Goal: Task Accomplishment & Management: Complete application form

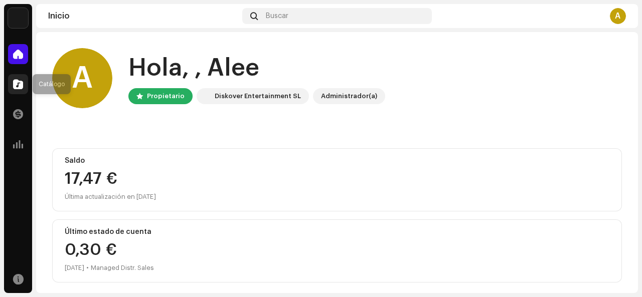
click at [14, 83] on span at bounding box center [18, 84] width 10 height 8
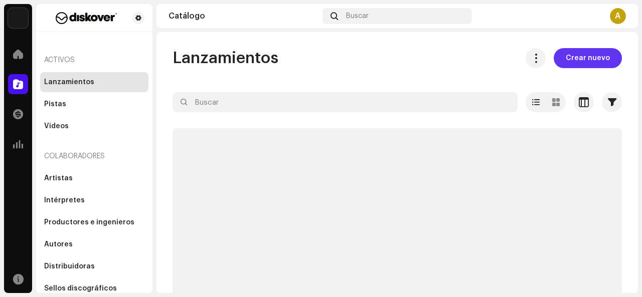
click at [582, 62] on span "Crear nuevo" at bounding box center [587, 58] width 44 height 20
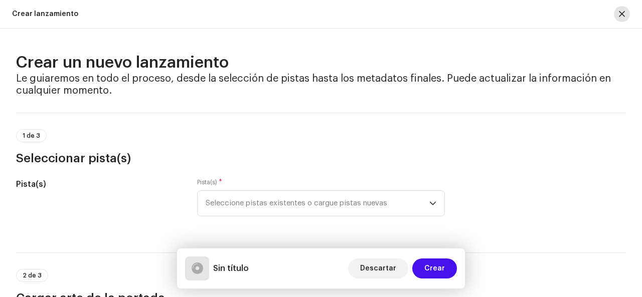
click at [622, 18] on span "button" at bounding box center [622, 14] width 6 height 8
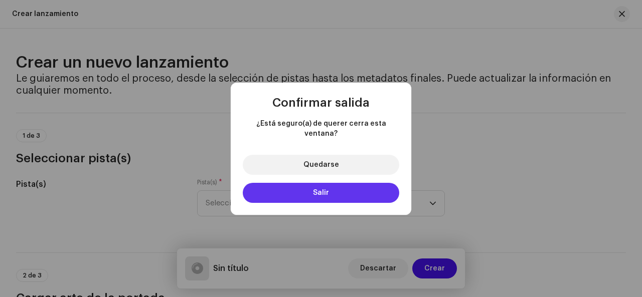
click at [325, 193] on button "Salir" at bounding box center [321, 193] width 156 height 20
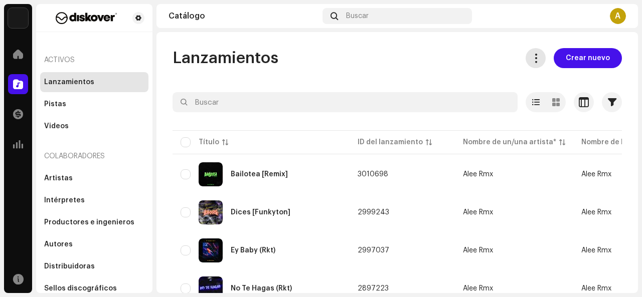
click at [535, 58] on span at bounding box center [536, 58] width 10 height 8
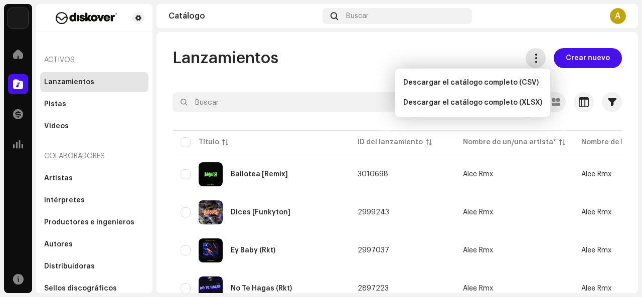
click at [535, 58] on span at bounding box center [536, 58] width 10 height 8
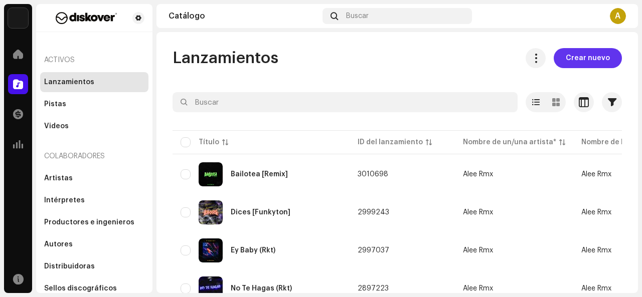
click at [583, 58] on span "Crear nuevo" at bounding box center [587, 58] width 44 height 20
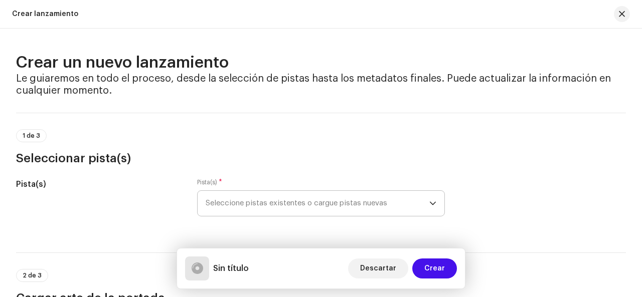
click at [431, 199] on div "dropdown trigger" at bounding box center [432, 203] width 7 height 25
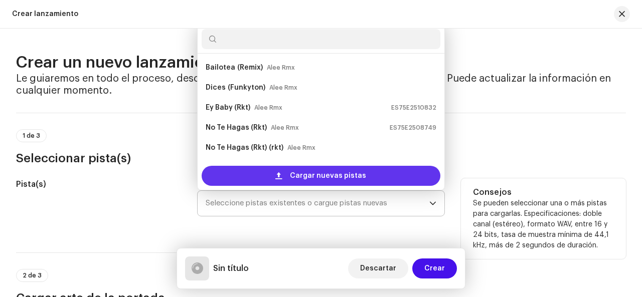
click at [336, 174] on span "Cargar nuevas pistas" at bounding box center [328, 176] width 76 height 20
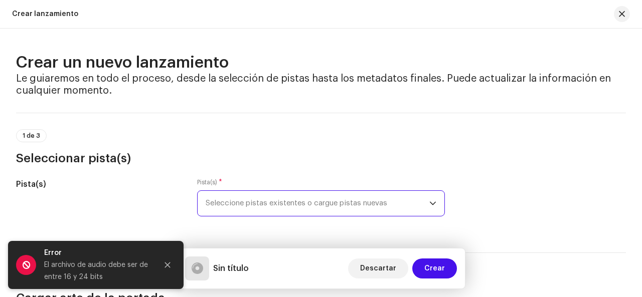
click at [529, 225] on div "Pista(s) Pista(s) * Seleccione pistas existentes o cargue pistas nuevas" at bounding box center [320, 203] width 609 height 50
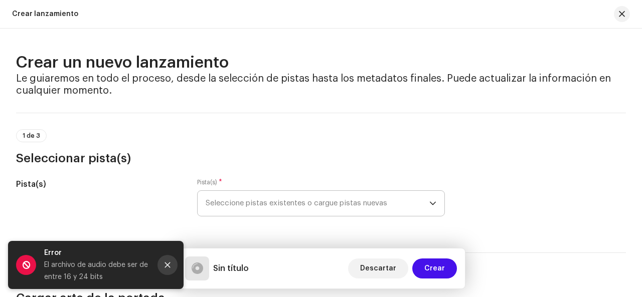
click at [172, 267] on button "Close" at bounding box center [167, 265] width 20 height 20
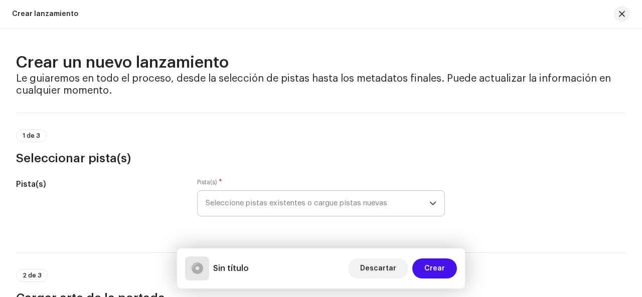
click at [429, 206] on icon "dropdown trigger" at bounding box center [432, 203] width 7 height 7
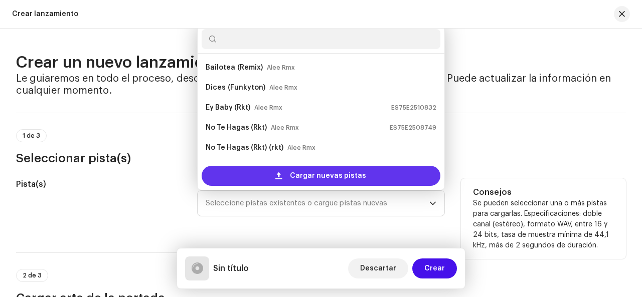
click at [294, 169] on span "Cargar nuevas pistas" at bounding box center [328, 176] width 76 height 20
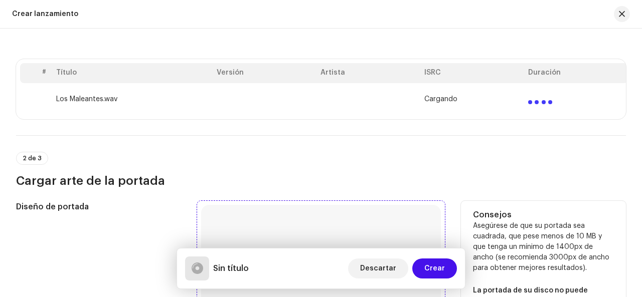
scroll to position [301, 0]
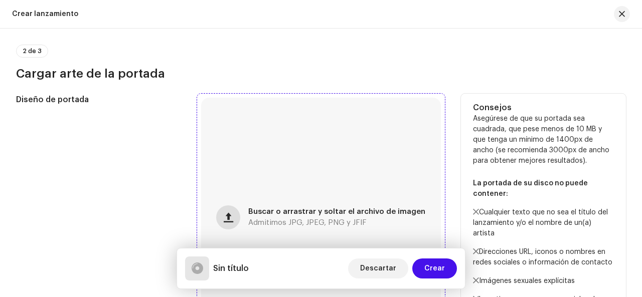
click at [239, 223] on button "button" at bounding box center [228, 218] width 24 height 24
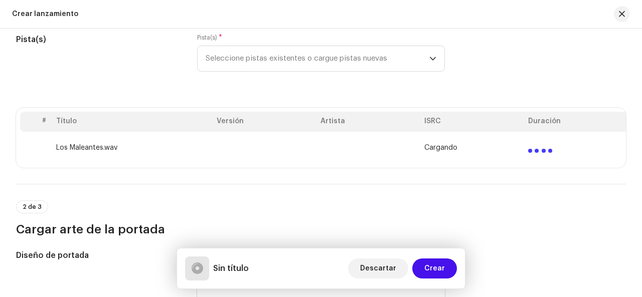
scroll to position [150, 0]
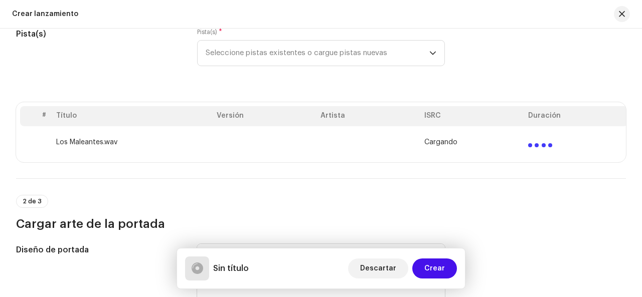
click at [323, 142] on td at bounding box center [368, 142] width 104 height 32
drag, startPoint x: 316, startPoint y: 166, endPoint x: 332, endPoint y: 166, distance: 15.5
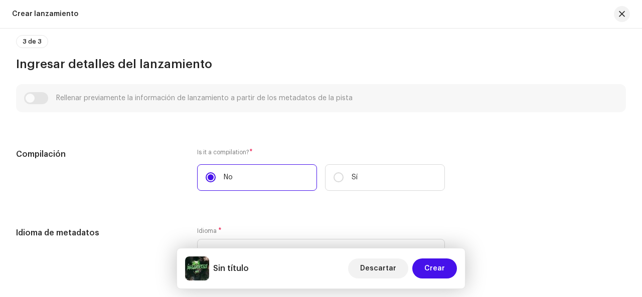
scroll to position [652, 0]
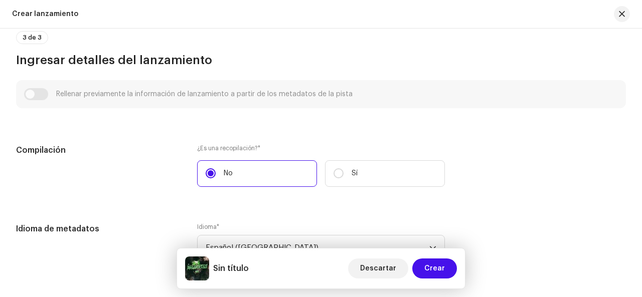
click at [38, 99] on div "Rellenar previamente la información de lanzamiento a partir de los metadatos de…" at bounding box center [320, 94] width 593 height 12
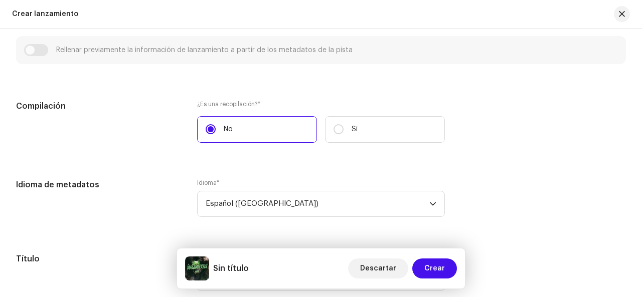
scroll to position [752, 0]
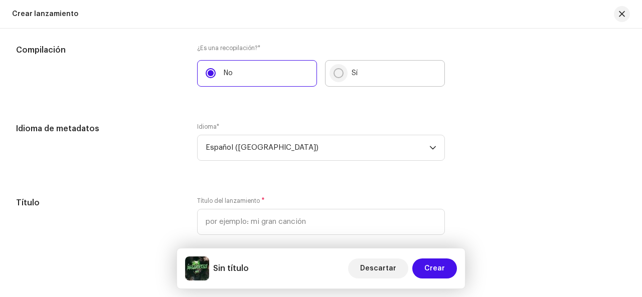
click at [336, 76] on input "Sí" at bounding box center [338, 73] width 10 height 10
radio input "true"
click at [208, 72] on input "No" at bounding box center [211, 73] width 10 height 10
radio input "true"
click at [260, 48] on font "*" at bounding box center [259, 48] width 3 height 6
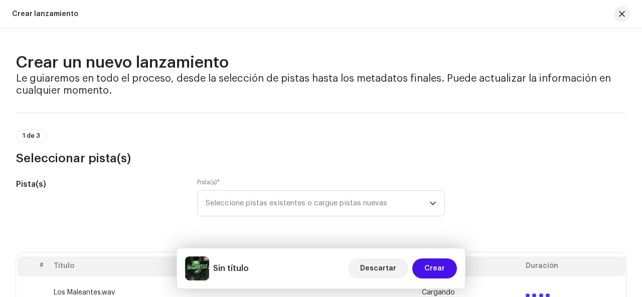
scroll to position [100, 0]
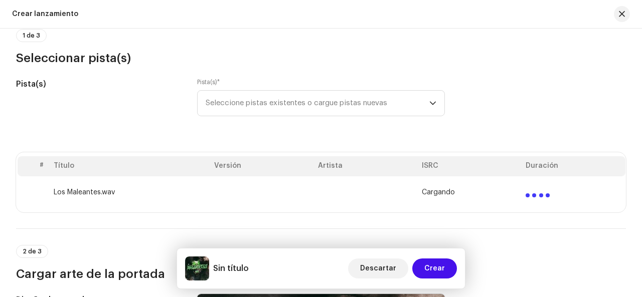
click at [102, 127] on div "Pista(s)" at bounding box center [98, 103] width 165 height 50
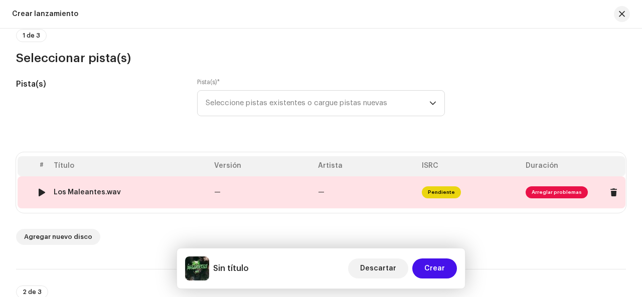
click at [563, 194] on span "Arreglar problemas" at bounding box center [556, 192] width 62 height 12
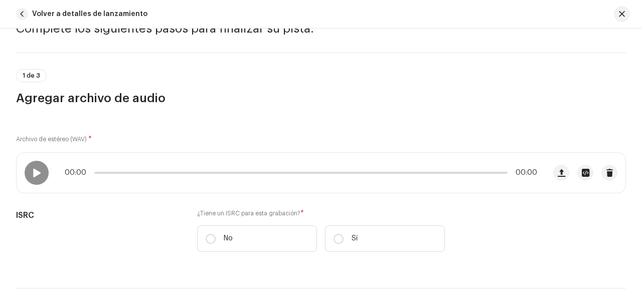
scroll to position [150, 0]
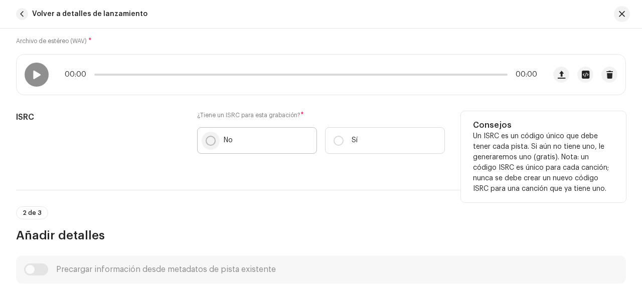
click at [213, 139] on input "No" at bounding box center [211, 141] width 10 height 10
radio input "true"
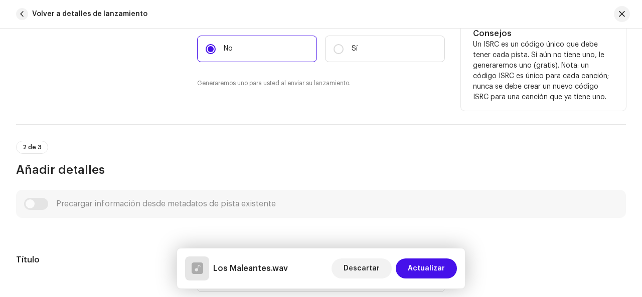
scroll to position [251, 0]
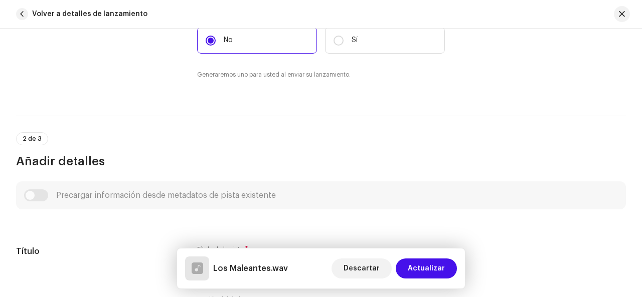
click at [37, 195] on div "Precargar información desde metadatos de pista existente" at bounding box center [320, 195] width 593 height 12
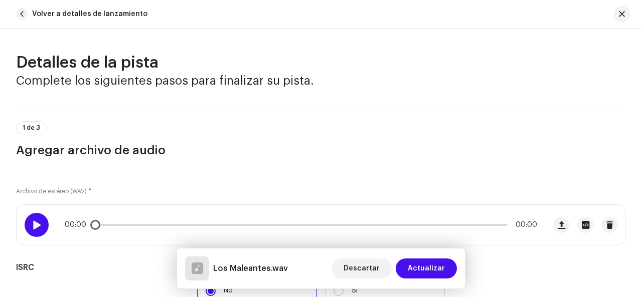
click at [34, 221] on span at bounding box center [36, 225] width 9 height 8
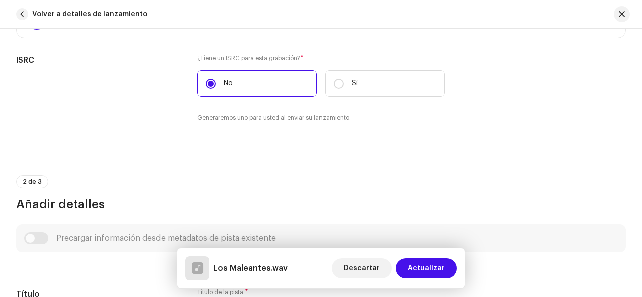
scroll to position [301, 0]
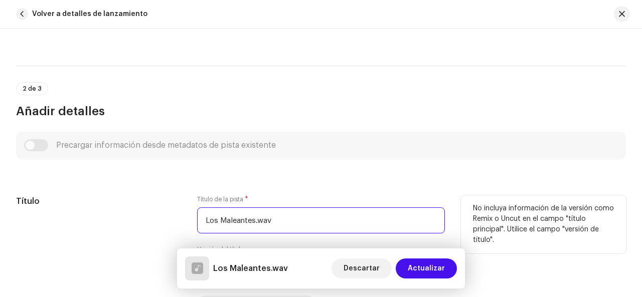
drag, startPoint x: 255, startPoint y: 220, endPoint x: 374, endPoint y: 220, distance: 119.3
click at [374, 220] on input "Los Maleantes.wav" at bounding box center [321, 221] width 248 height 26
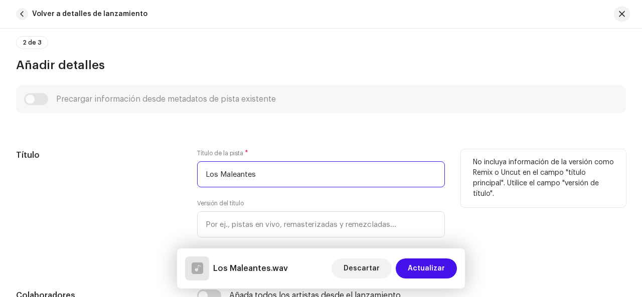
scroll to position [401, 0]
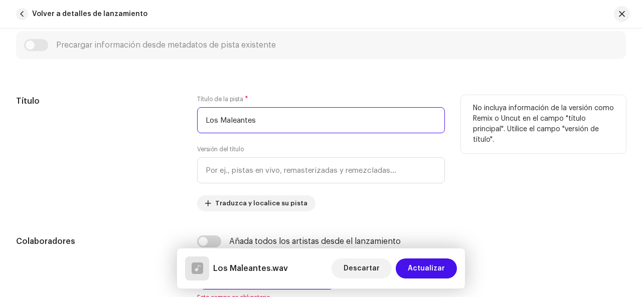
type input "Los Maleantes"
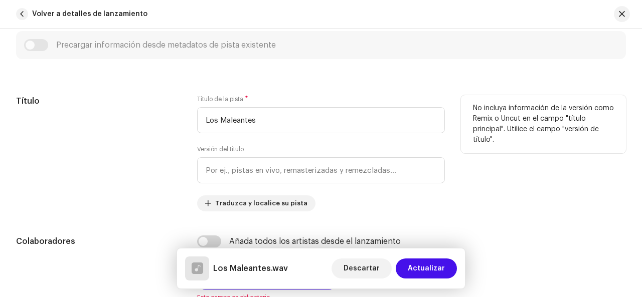
click at [112, 148] on div "Título" at bounding box center [98, 153] width 165 height 116
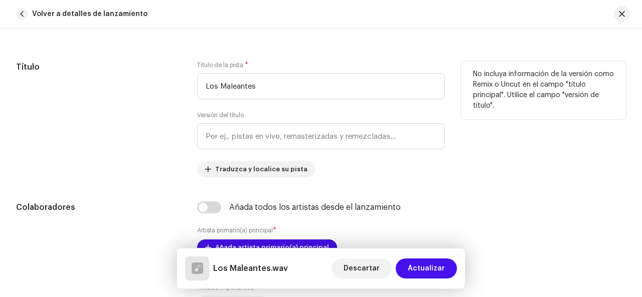
scroll to position [451, 0]
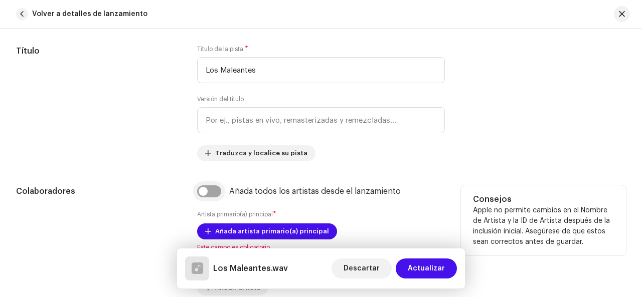
click at [207, 191] on input "checkbox" at bounding box center [209, 191] width 24 height 12
checkbox input "true"
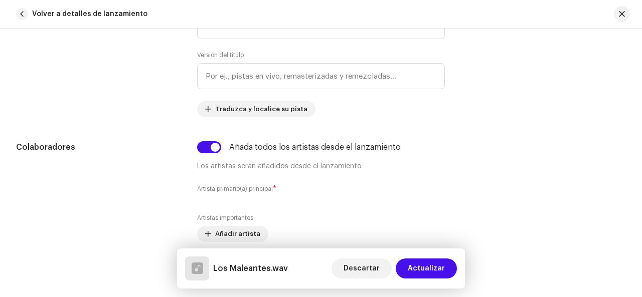
scroll to position [551, 0]
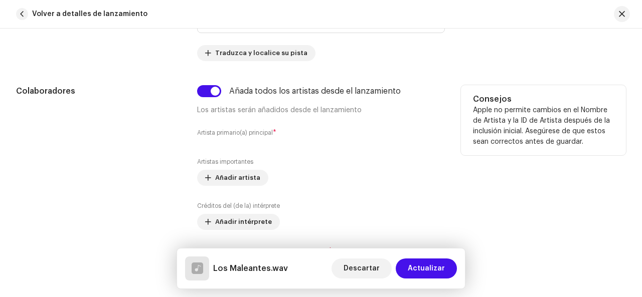
click at [257, 133] on font "Artista primario(a) principal" at bounding box center [235, 133] width 76 height 6
click at [236, 174] on font "Añadir artista" at bounding box center [237, 177] width 45 height 7
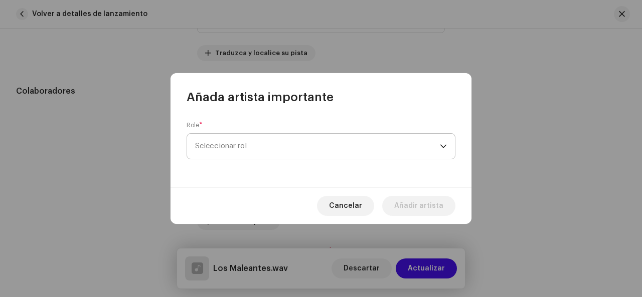
click at [251, 148] on span "Seleccionar rol" at bounding box center [317, 146] width 245 height 25
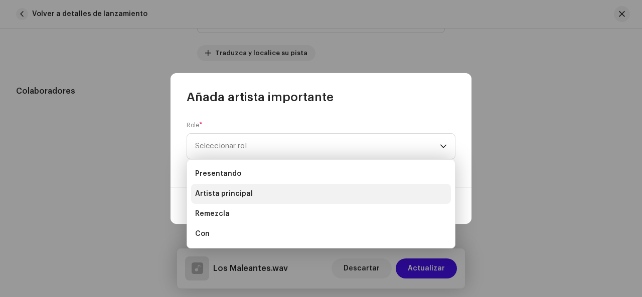
click at [239, 196] on font "Artista principal" at bounding box center [224, 193] width 58 height 7
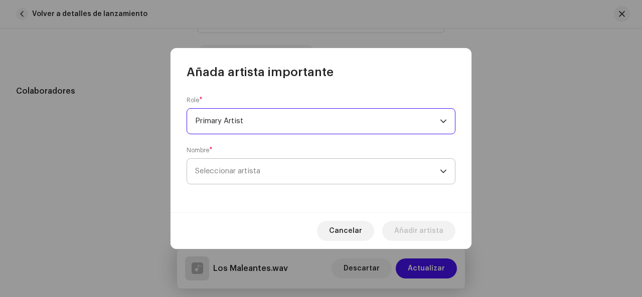
click at [239, 173] on span "Seleccionar artista" at bounding box center [227, 171] width 65 height 8
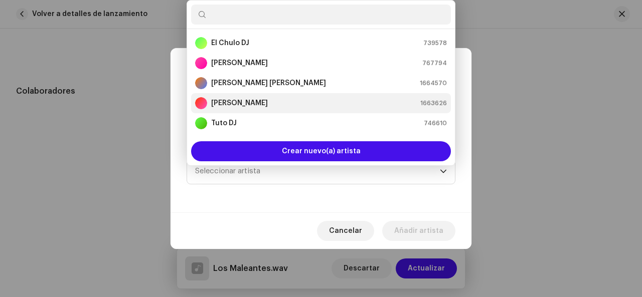
scroll to position [0, 0]
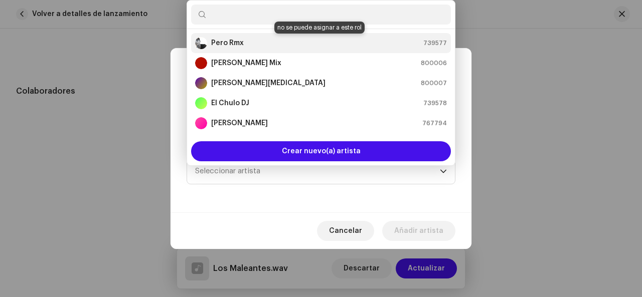
click at [234, 44] on font "Pero Rmx" at bounding box center [227, 43] width 33 height 7
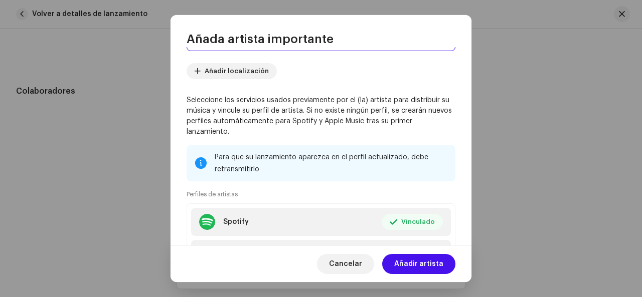
scroll to position [186, 0]
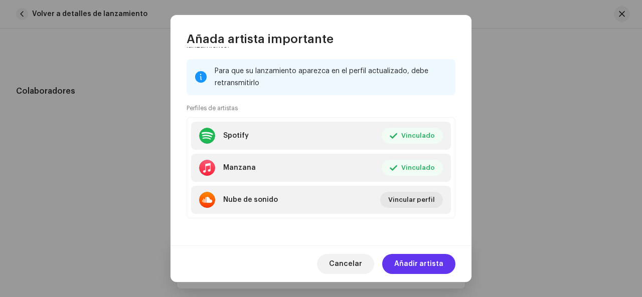
click at [423, 266] on font "Añadir artista" at bounding box center [418, 264] width 49 height 7
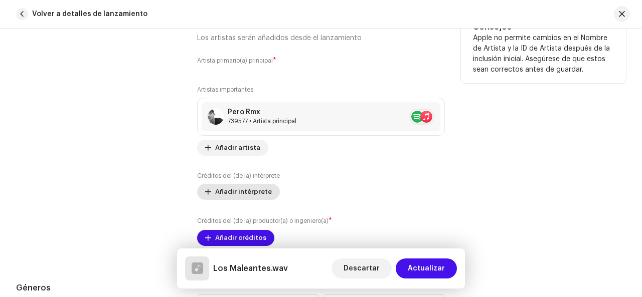
scroll to position [652, 0]
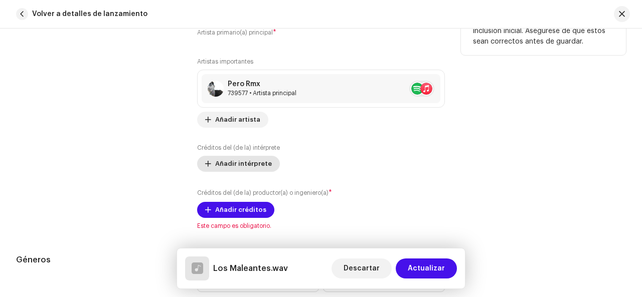
click at [236, 163] on font "Añadir intérprete" at bounding box center [243, 163] width 57 height 7
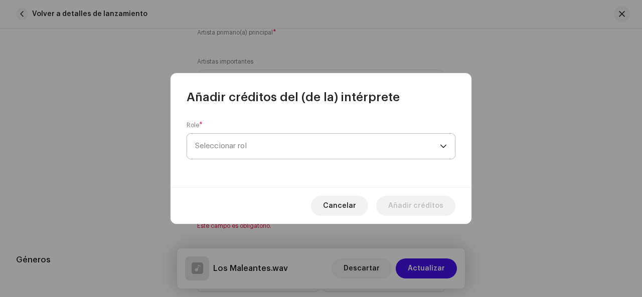
click at [239, 153] on span "Seleccionar rol" at bounding box center [317, 146] width 245 height 25
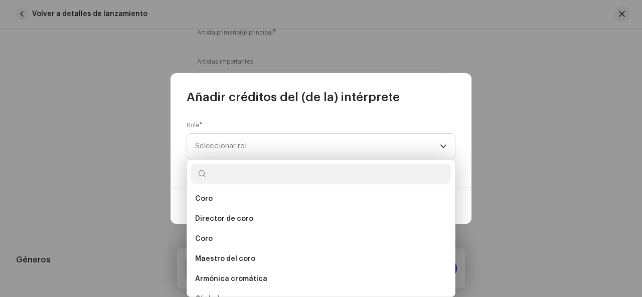
scroll to position [1548, 0]
click at [232, 117] on div "Role * Seleccionar rol" at bounding box center [320, 146] width 301 height 82
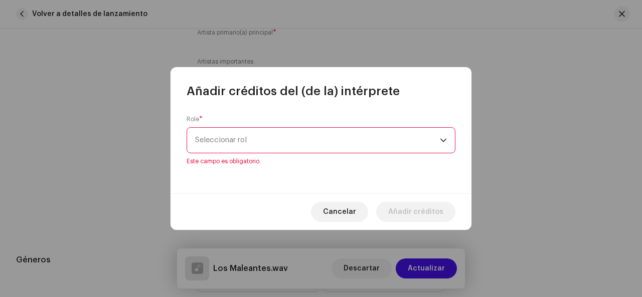
click at [316, 213] on div "Cancelar Añadir créditos" at bounding box center [320, 211] width 301 height 37
click at [348, 214] on font "Cancelar" at bounding box center [339, 212] width 33 height 7
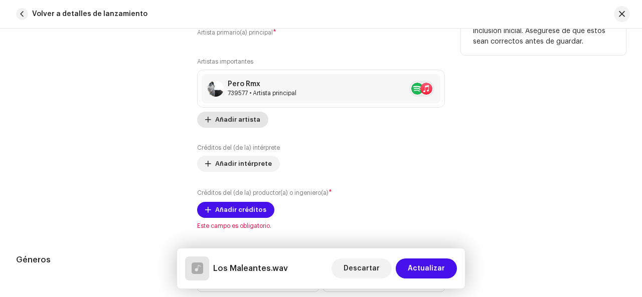
click at [227, 121] on font "Añadir artista" at bounding box center [237, 119] width 45 height 7
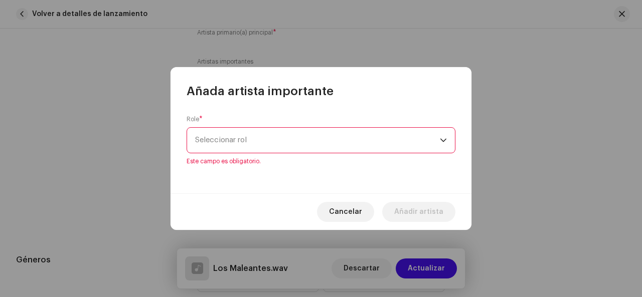
click at [268, 150] on span "Seleccionar rol" at bounding box center [317, 140] width 245 height 25
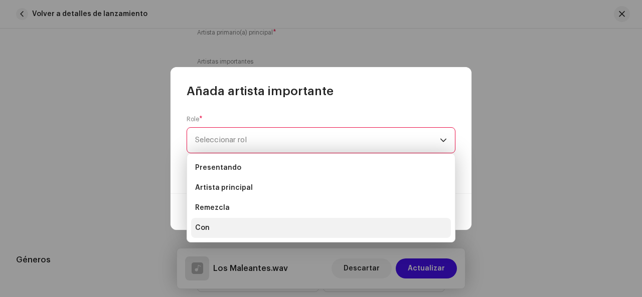
click at [248, 233] on li "Con" at bounding box center [321, 228] width 260 height 20
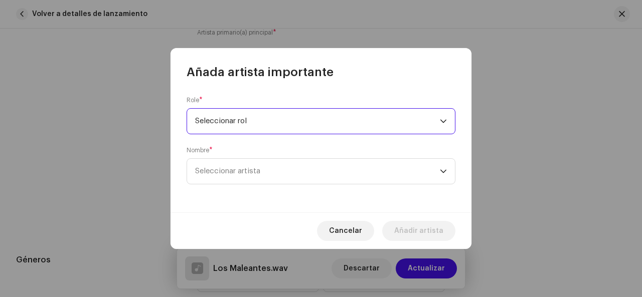
click at [260, 123] on span "Seleccionar rol" at bounding box center [317, 121] width 245 height 25
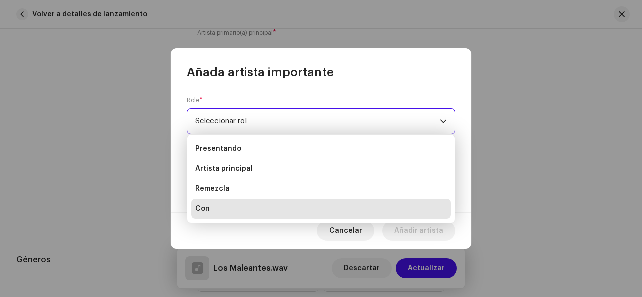
click at [215, 209] on li "Con" at bounding box center [321, 209] width 260 height 20
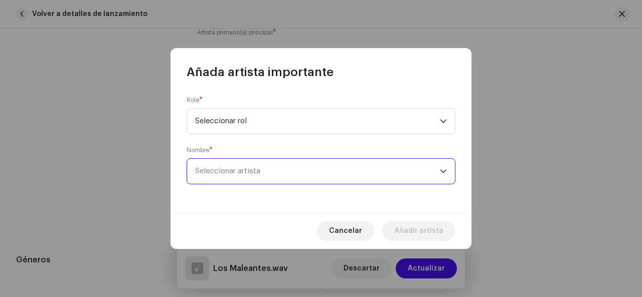
click at [236, 169] on font "Seleccionar artista" at bounding box center [227, 171] width 65 height 8
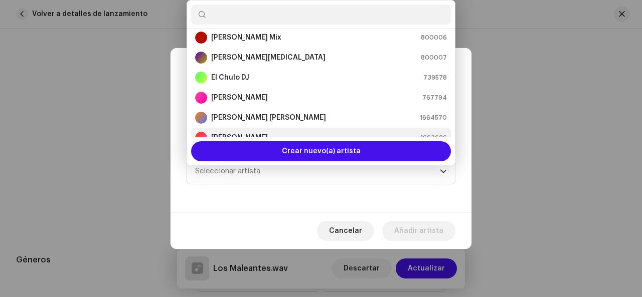
scroll to position [60, 0]
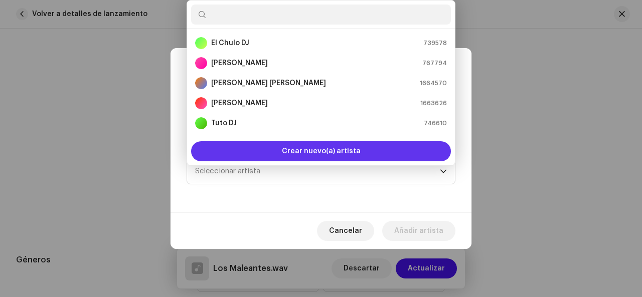
click at [311, 148] on font "Crear nuevo(a) artista" at bounding box center [321, 151] width 79 height 7
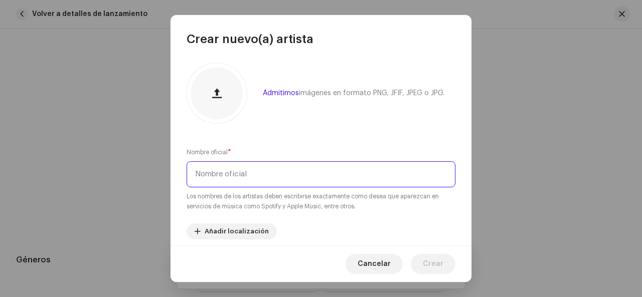
click at [246, 173] on input "text" at bounding box center [320, 174] width 269 height 26
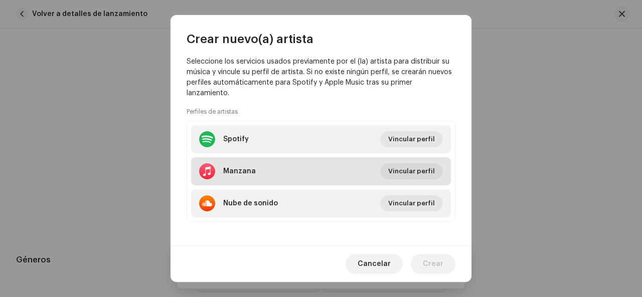
scroll to position [211, 0]
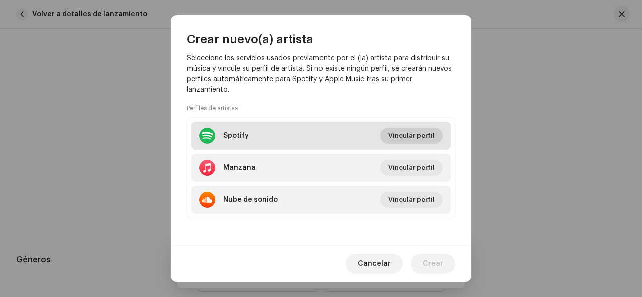
click at [409, 135] on font "Vincular perfil" at bounding box center [411, 135] width 47 height 7
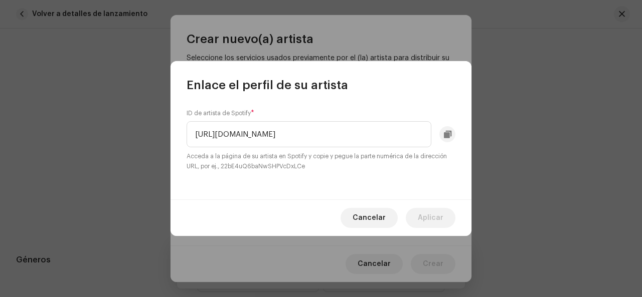
scroll to position [0, 0]
drag, startPoint x: 326, startPoint y: 136, endPoint x: 119, endPoint y: 140, distance: 206.5
click at [119, 140] on div "Enlace el perfil de su artista ID de artista de Spotify * [URL][DOMAIN_NAME] Ac…" at bounding box center [321, 148] width 642 height 297
type input "5bgeBrr4OaOVPvaWf2qCFj"
click at [425, 215] on span "Aplicar" at bounding box center [431, 218] width 26 height 20
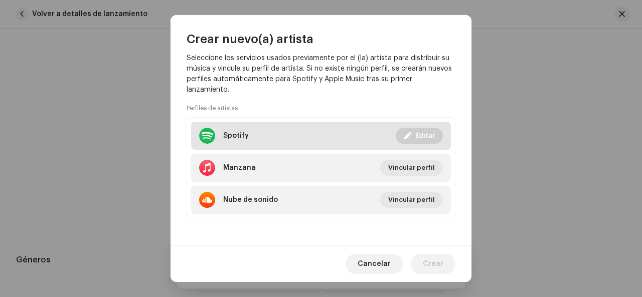
click at [271, 133] on li "Spotify Vinculado Editar" at bounding box center [321, 136] width 260 height 28
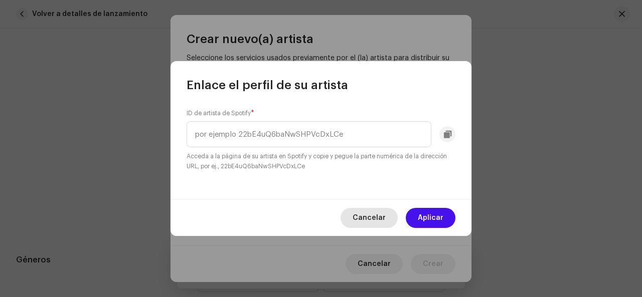
click at [372, 220] on font "Cancelar" at bounding box center [368, 218] width 33 height 7
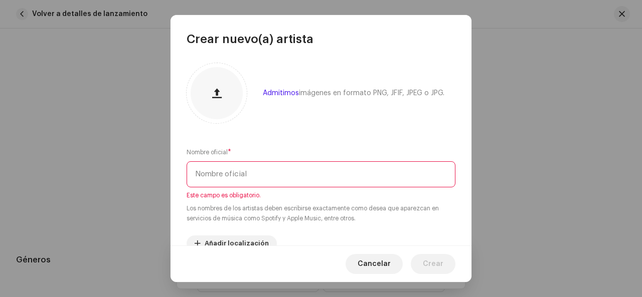
click at [250, 177] on input "text" at bounding box center [320, 174] width 269 height 26
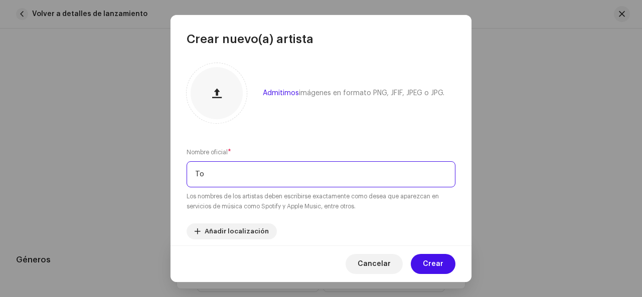
type input "T"
type input "TOVY RMX"
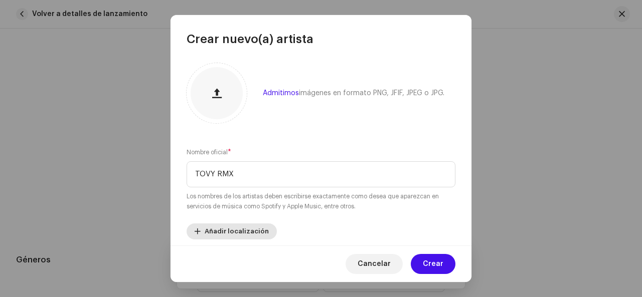
click at [254, 230] on font "Añadir localización" at bounding box center [236, 231] width 64 height 7
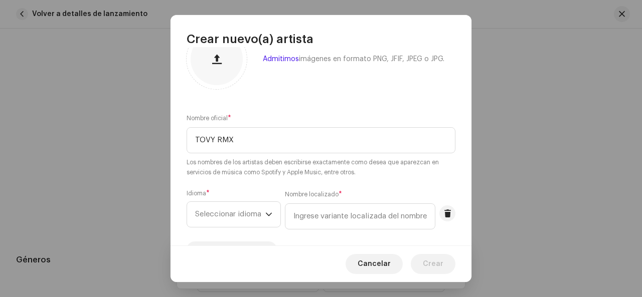
scroll to position [50, 0]
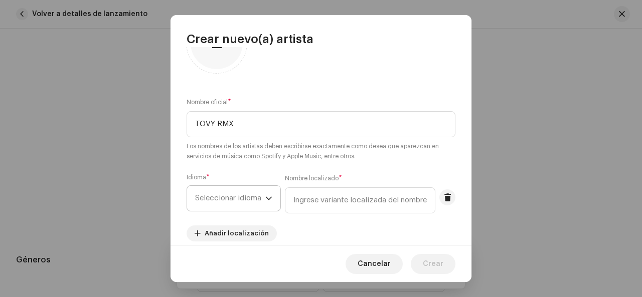
click at [264, 203] on span "Seleccionar idioma" at bounding box center [230, 198] width 70 height 25
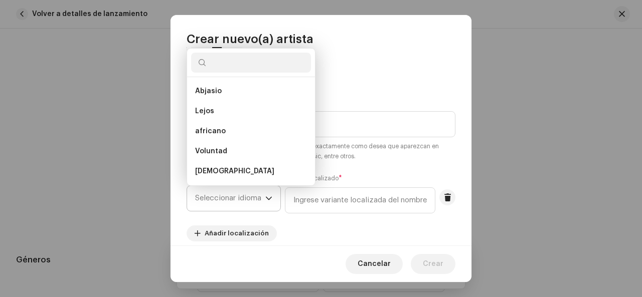
click at [264, 203] on span "Seleccionar idioma" at bounding box center [230, 198] width 70 height 25
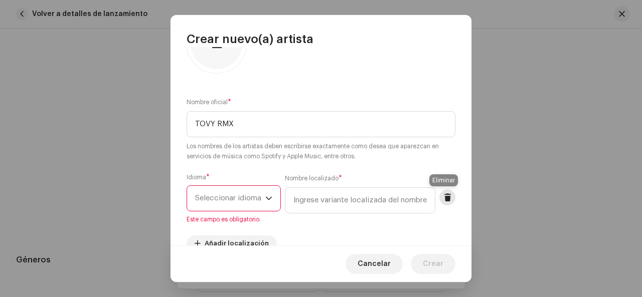
click at [439, 197] on button at bounding box center [447, 197] width 16 height 16
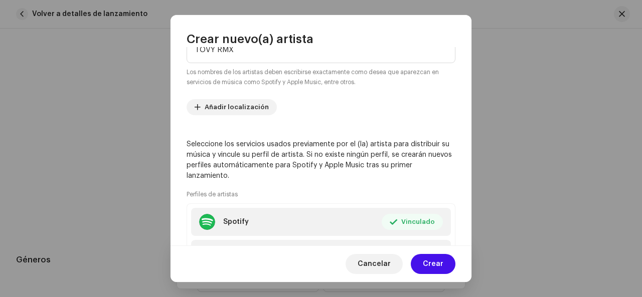
scroll to position [211, 0]
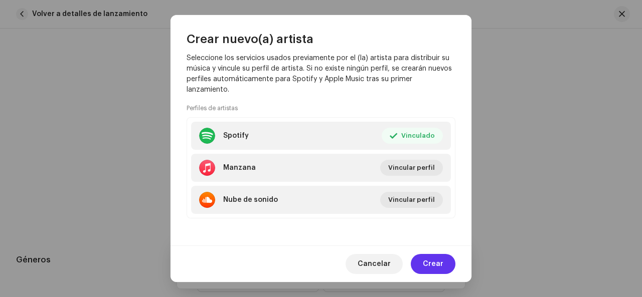
click at [440, 267] on font "Crear" at bounding box center [433, 264] width 21 height 7
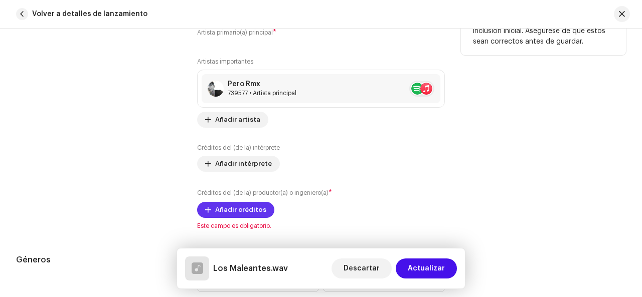
click at [225, 207] on font "Añadir créditos" at bounding box center [240, 210] width 51 height 7
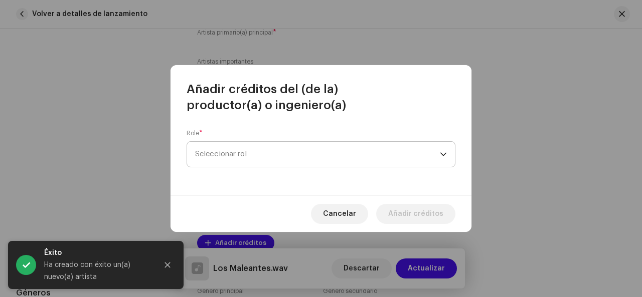
click at [244, 158] on span "Seleccionar rol" at bounding box center [317, 154] width 245 height 25
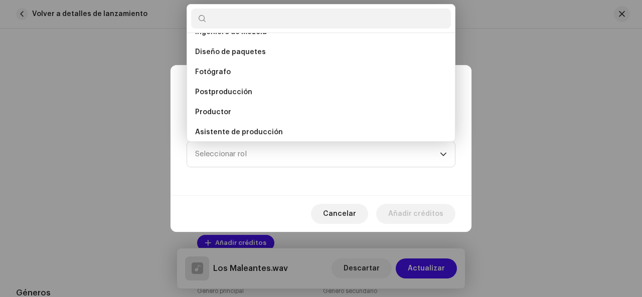
scroll to position [354, 0]
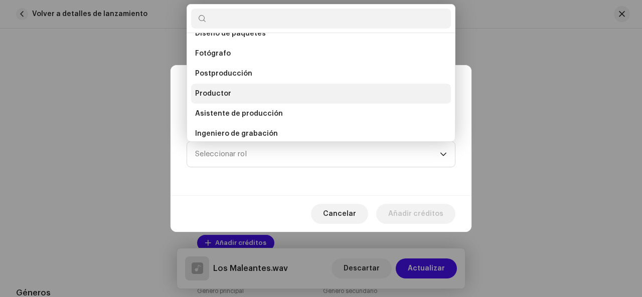
click at [229, 92] on li "Productor" at bounding box center [321, 94] width 260 height 20
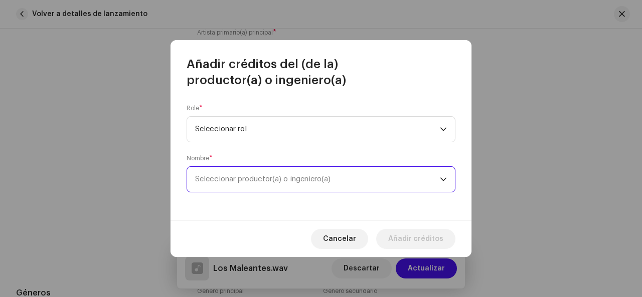
click at [265, 186] on span "Seleccionar productor(a) o ingeniero(a)" at bounding box center [317, 179] width 245 height 25
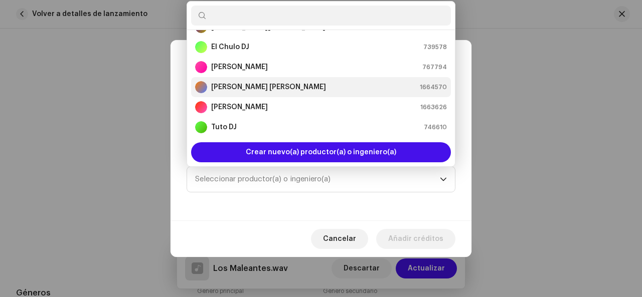
scroll to position [60, 0]
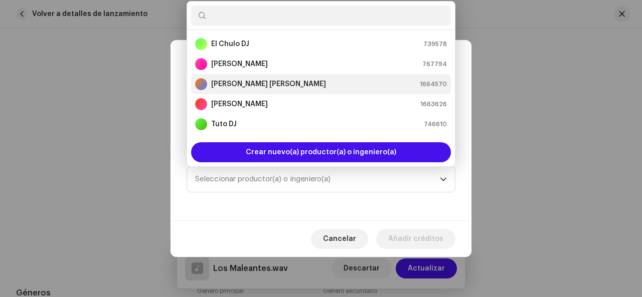
click at [430, 88] on span "1664570" at bounding box center [433, 84] width 27 height 10
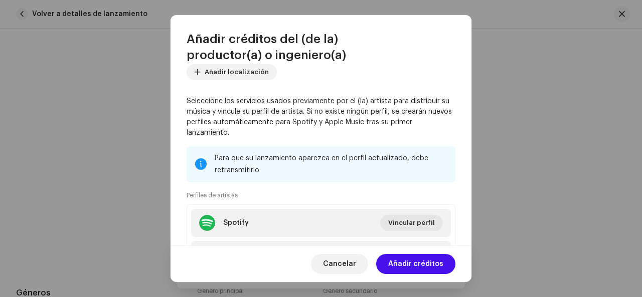
scroll to position [52, 0]
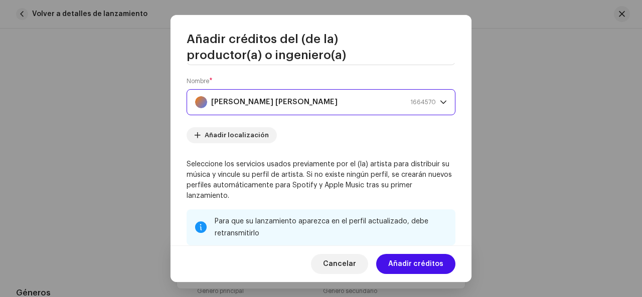
click at [435, 100] on span "[PERSON_NAME] [PERSON_NAME] 1664570" at bounding box center [317, 102] width 245 height 25
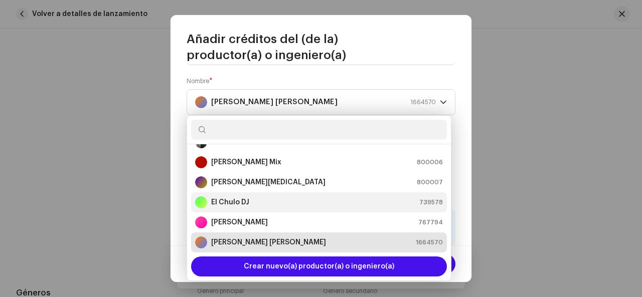
scroll to position [60, 0]
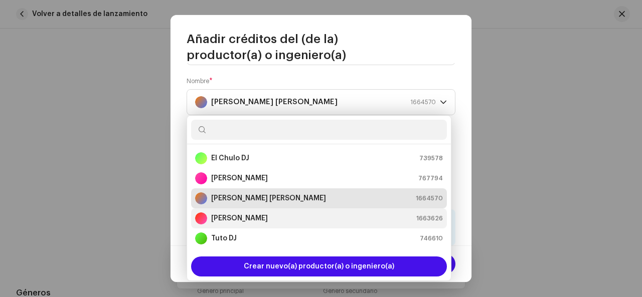
click at [239, 219] on font "[PERSON_NAME]" at bounding box center [239, 218] width 57 height 7
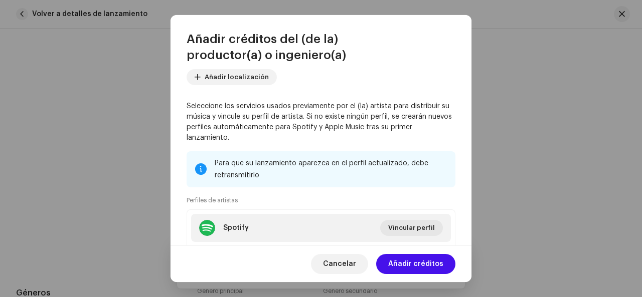
scroll to position [202, 0]
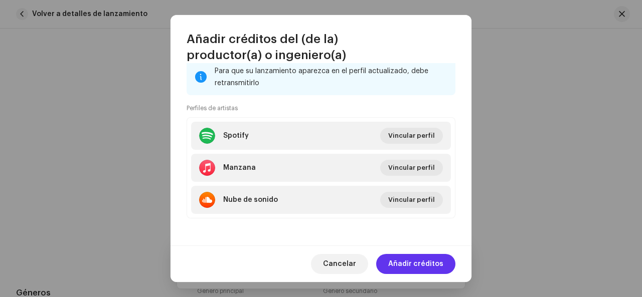
click at [416, 265] on font "Añadir créditos" at bounding box center [415, 264] width 55 height 7
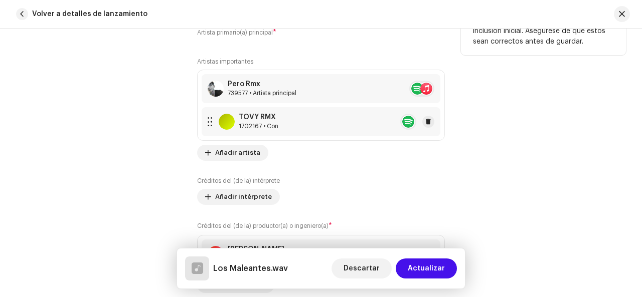
click at [405, 120] on re-a-table-artist-ids at bounding box center [408, 122] width 16 height 16
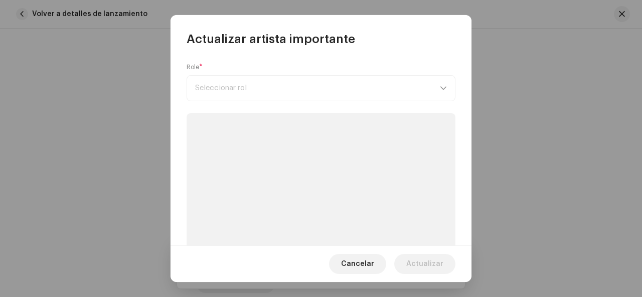
click at [365, 264] on font "Cancelar" at bounding box center [357, 264] width 33 height 7
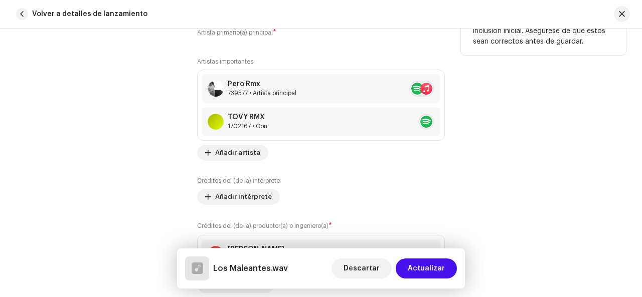
click at [145, 122] on div "Colaboradores" at bounding box center [98, 139] width 165 height 308
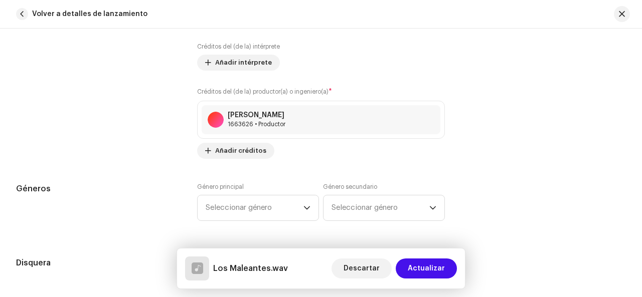
scroll to position [802, 0]
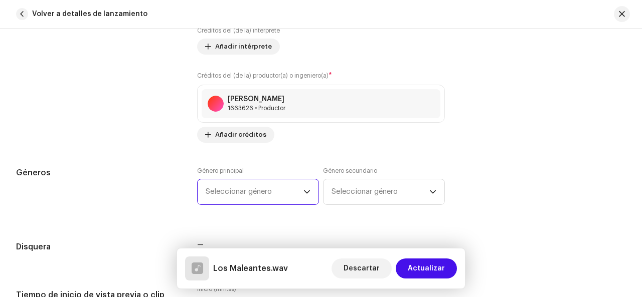
click at [292, 189] on span "Seleccionar género" at bounding box center [255, 191] width 98 height 25
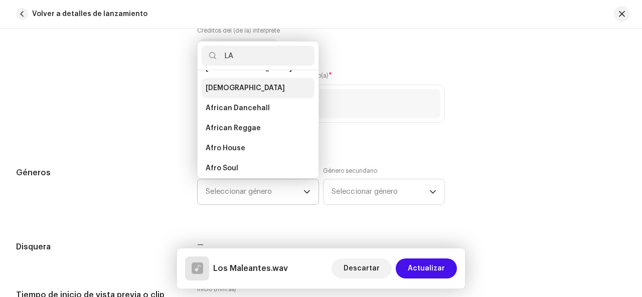
scroll to position [0, 0]
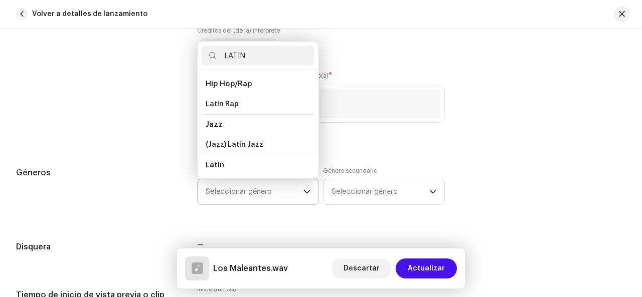
type input "LATIN"
click at [217, 164] on span "Latin" at bounding box center [215, 165] width 19 height 8
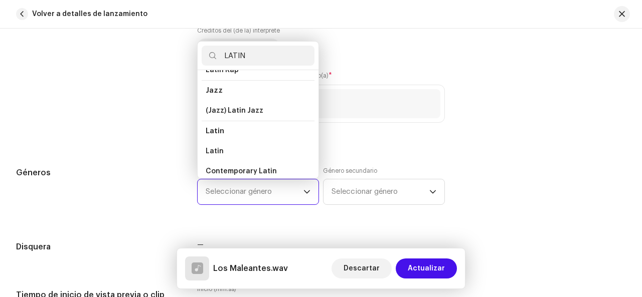
scroll to position [50, 0]
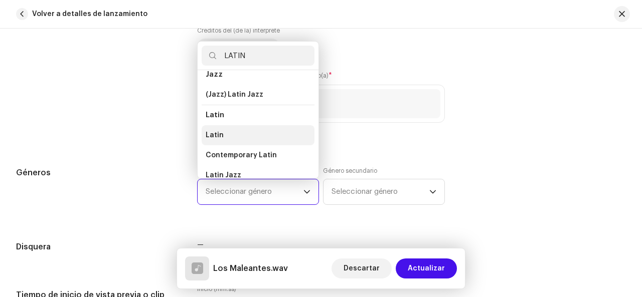
click at [222, 132] on li "Latin" at bounding box center [257, 135] width 113 height 20
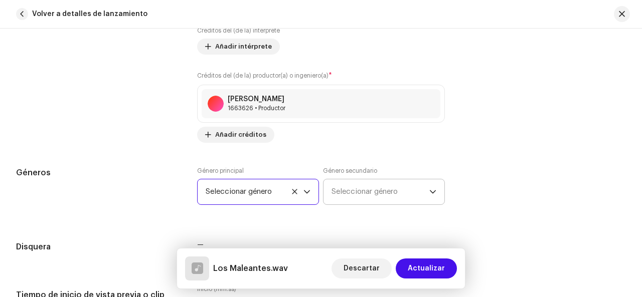
click at [353, 197] on span "Seleccionar género" at bounding box center [380, 191] width 98 height 25
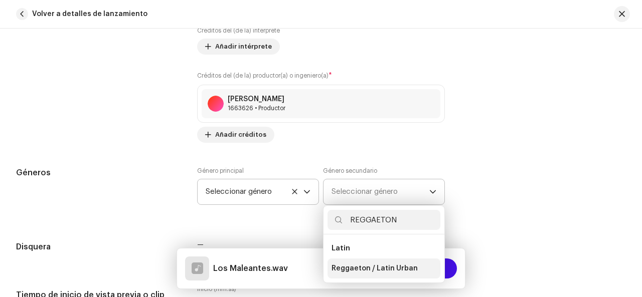
type input "REGGAETON"
click at [367, 265] on span "Reggaeton / Latin Urban" at bounding box center [374, 269] width 86 height 10
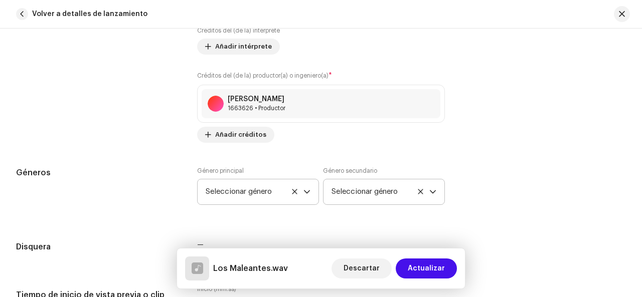
click at [556, 175] on div "Géneros Género principal Seleccionar género Género secundario Seleccionar género" at bounding box center [320, 192] width 609 height 50
click at [432, 190] on icon "disparador desplegable" at bounding box center [432, 191] width 7 height 7
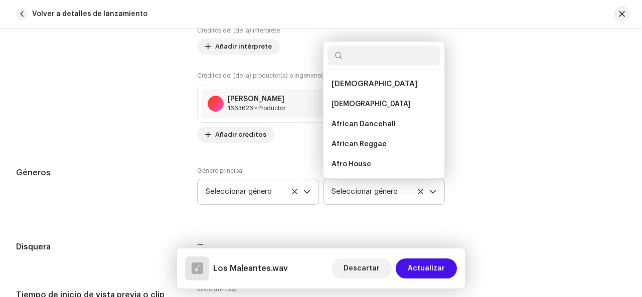
scroll to position [5800, 0]
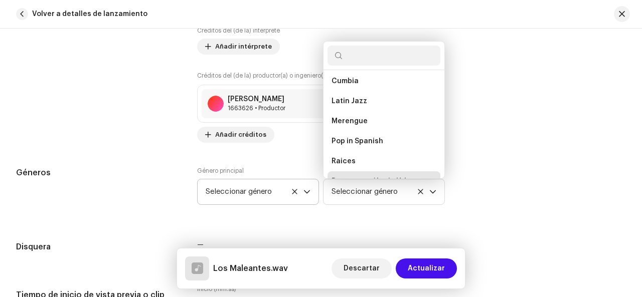
click at [374, 176] on span "Reggaeton / Latin Urban" at bounding box center [374, 181] width 86 height 10
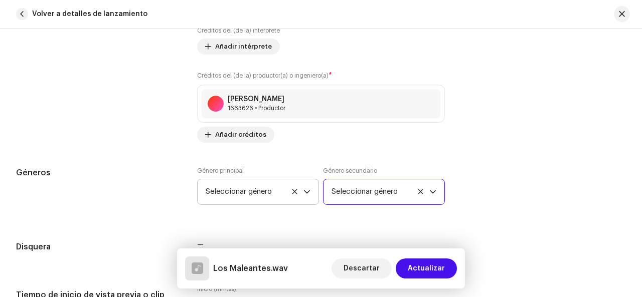
click at [308, 190] on icon "disparador desplegable" at bounding box center [306, 191] width 7 height 7
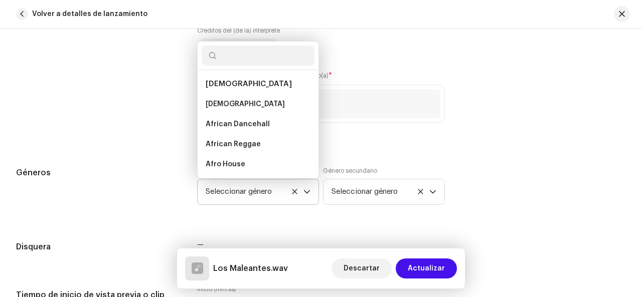
scroll to position [5599, 0]
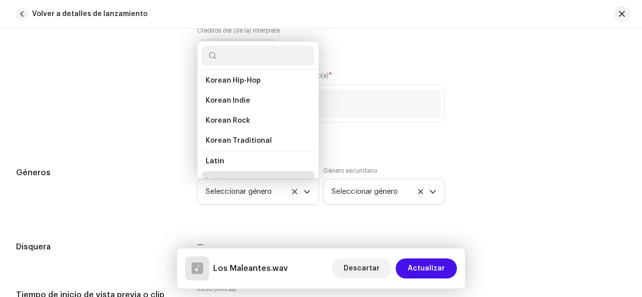
click at [260, 172] on li "Latin" at bounding box center [257, 181] width 113 height 20
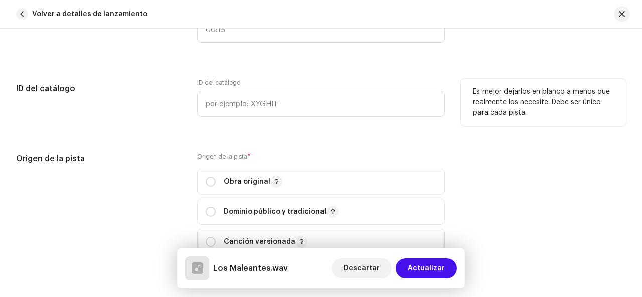
scroll to position [1103, 0]
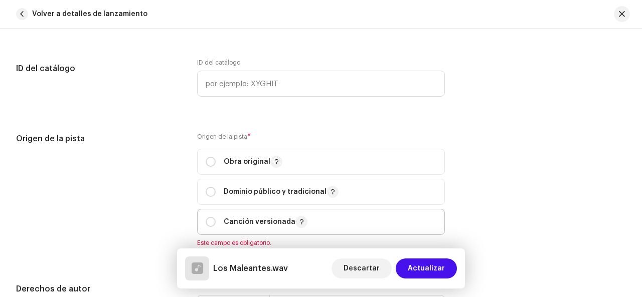
click at [203, 220] on p-togglebutton "Canción versionada" at bounding box center [321, 222] width 248 height 26
radio input "true"
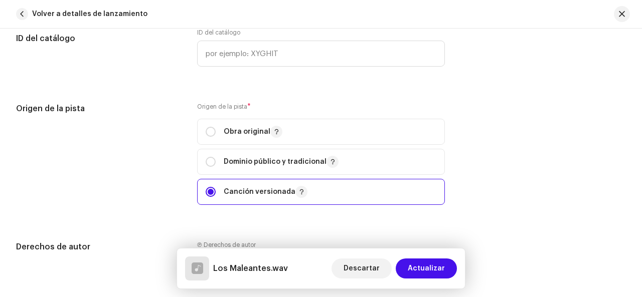
scroll to position [1203, 0]
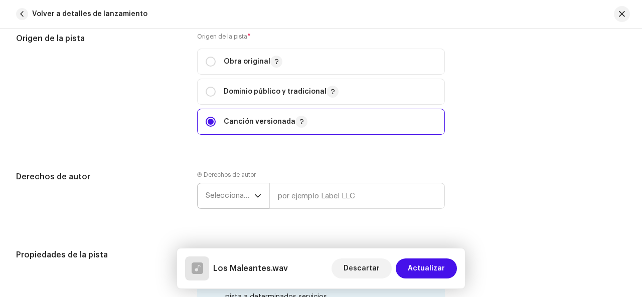
click at [260, 196] on icon "disparador desplegable" at bounding box center [257, 195] width 7 height 7
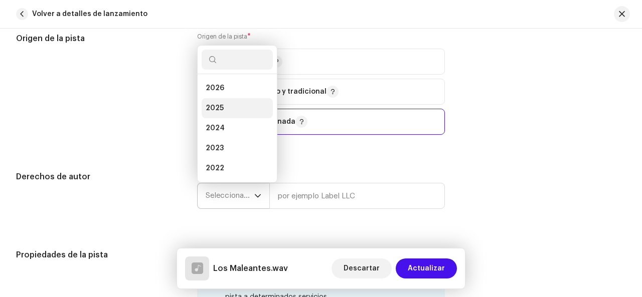
click at [234, 102] on li "2025" at bounding box center [236, 108] width 71 height 20
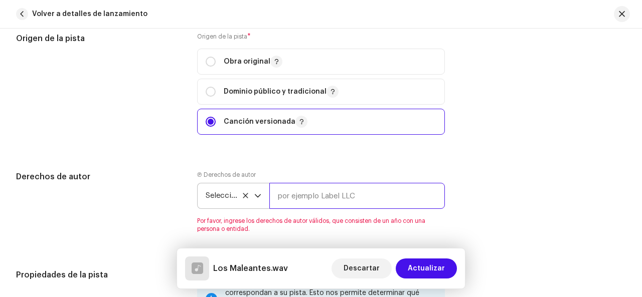
click at [311, 200] on input "text" at bounding box center [356, 196] width 175 height 26
type input "Alee Rmx"
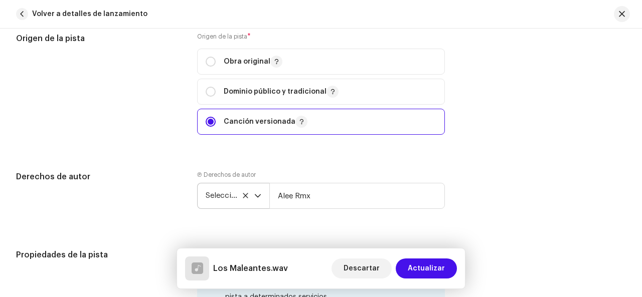
click at [506, 183] on div "Derechos de autor Ⓟ Derechos de autor Seleccionar año [PERSON_NAME]" at bounding box center [320, 198] width 609 height 54
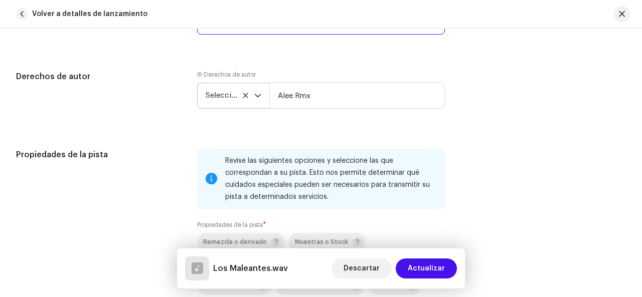
scroll to position [1403, 0]
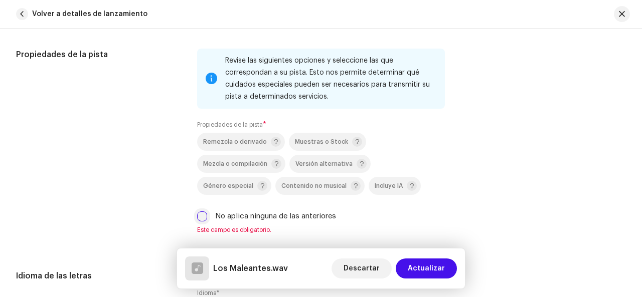
click at [201, 215] on input "No aplica ninguna de las anteriores" at bounding box center [202, 217] width 10 height 10
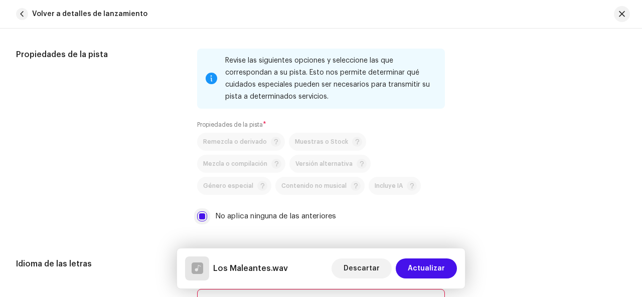
click at [201, 215] on input "No aplica ninguna de las anteriores" at bounding box center [202, 217] width 10 height 10
checkbox input "false"
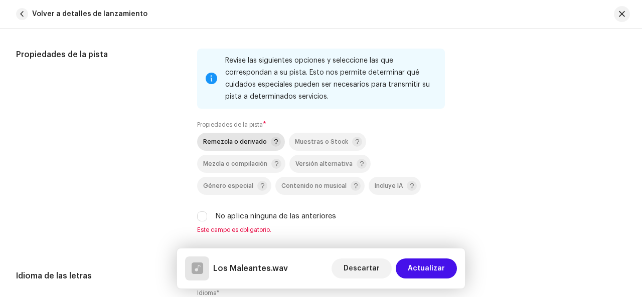
click at [218, 137] on div "Remezcla o derivado" at bounding box center [242, 142] width 78 height 10
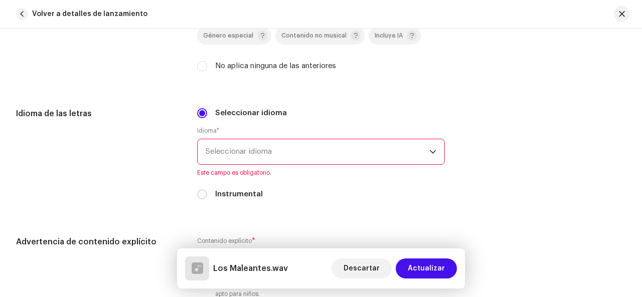
click at [243, 153] on span "Seleccionar idioma" at bounding box center [318, 151] width 224 height 25
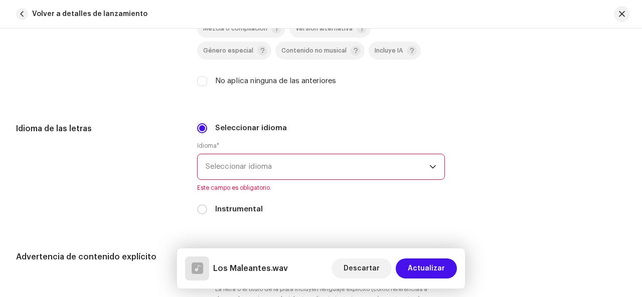
scroll to position [1535, 0]
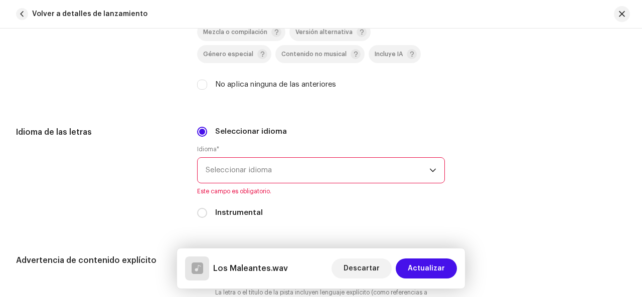
click at [239, 172] on span "Seleccionar idioma" at bounding box center [318, 170] width 224 height 25
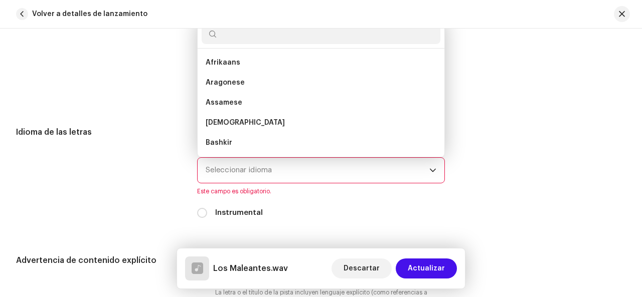
scroll to position [1535, 0]
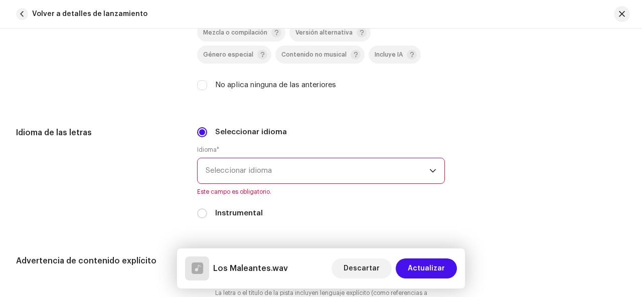
click at [239, 172] on font "Seleccionar idioma" at bounding box center [239, 171] width 66 height 8
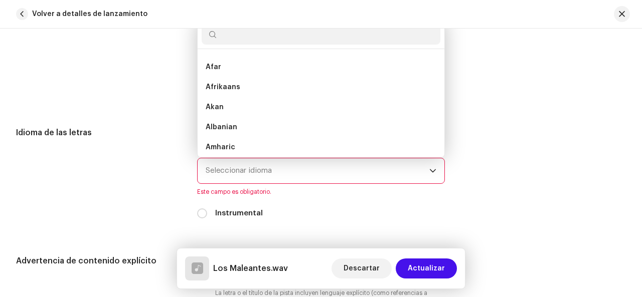
scroll to position [4, 0]
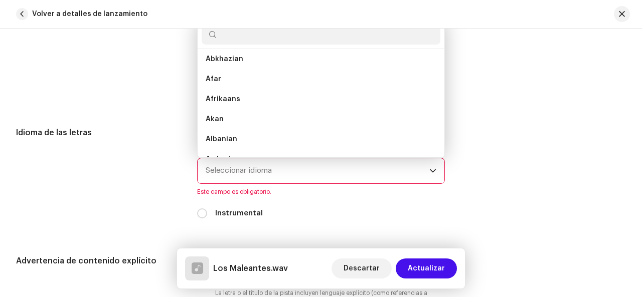
click at [247, 34] on input "text" at bounding box center [320, 35] width 239 height 20
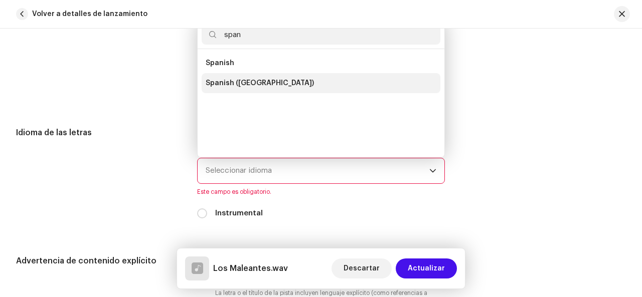
type input "span"
click at [236, 83] on span "Spanish ([GEOGRAPHIC_DATA])" at bounding box center [260, 83] width 108 height 10
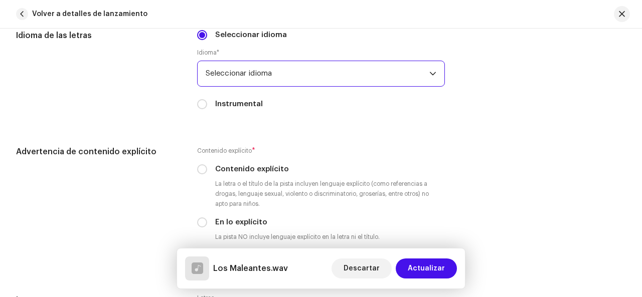
scroll to position [1635, 0]
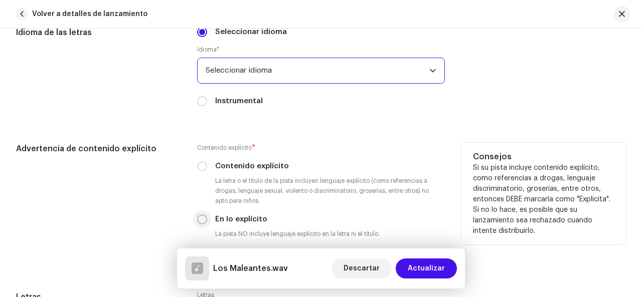
click at [200, 220] on input "En lo explícito" at bounding box center [202, 220] width 10 height 10
radio input "true"
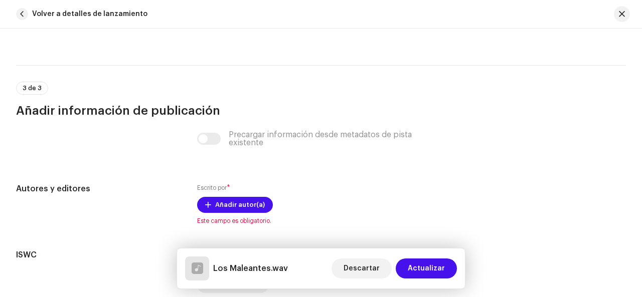
scroll to position [1936, 0]
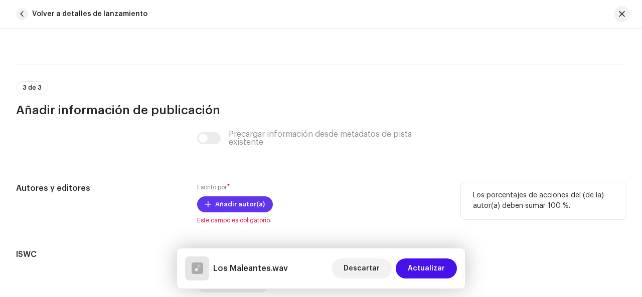
click at [225, 201] on span "Añadir autor(a)" at bounding box center [240, 204] width 50 height 20
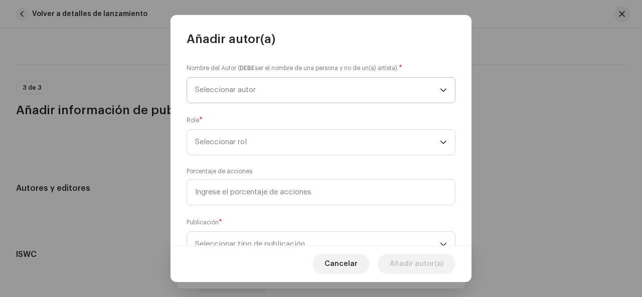
click at [268, 88] on span "Seleccionar autor" at bounding box center [317, 90] width 245 height 25
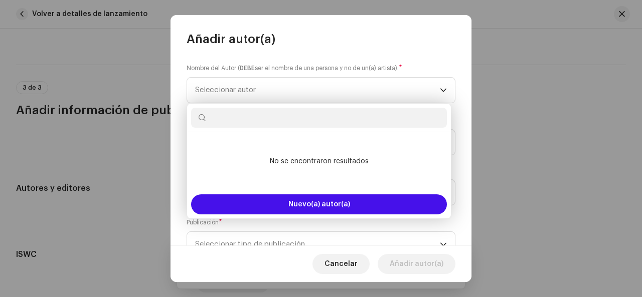
click at [289, 122] on input "text" at bounding box center [319, 118] width 256 height 20
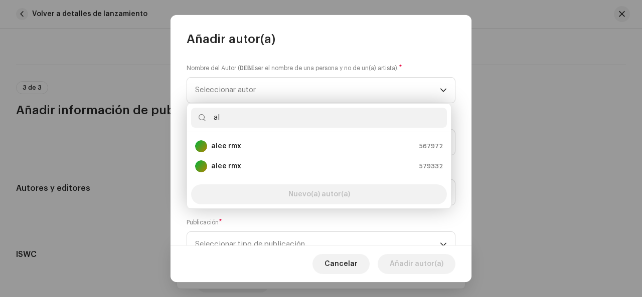
type input "a"
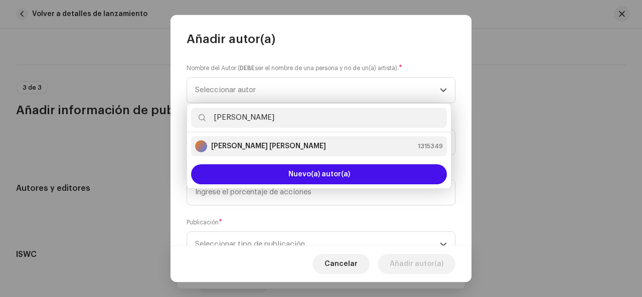
type input "[PERSON_NAME]"
click at [269, 143] on strong "[PERSON_NAME] [PERSON_NAME]" at bounding box center [268, 146] width 115 height 10
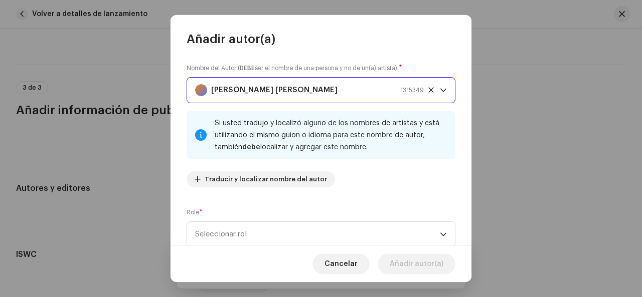
scroll to position [100, 0]
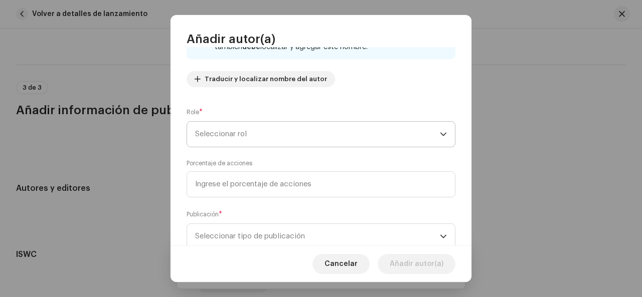
click at [281, 129] on span "Seleccionar rol" at bounding box center [317, 134] width 245 height 25
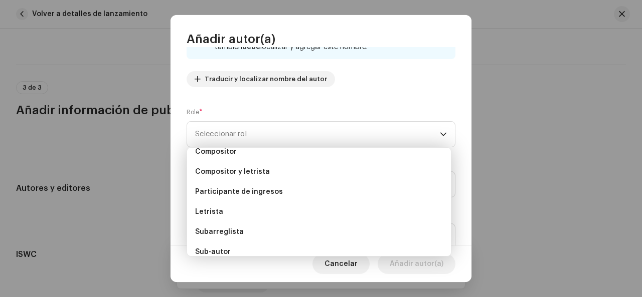
scroll to position [0, 0]
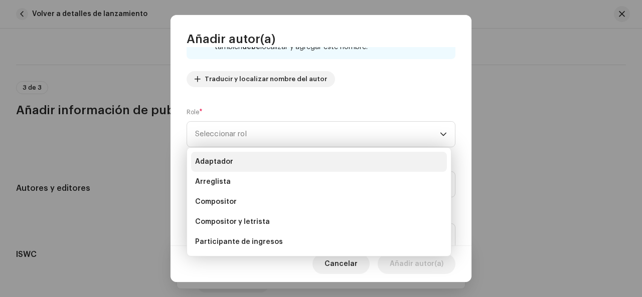
click at [223, 162] on font "Adaptador" at bounding box center [214, 161] width 38 height 7
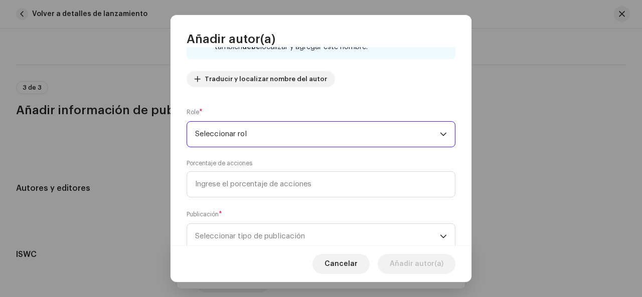
scroll to position [131, 0]
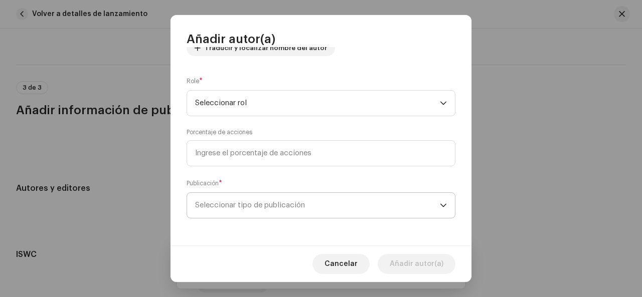
click at [243, 204] on span "Seleccionar tipo de publicación" at bounding box center [317, 205] width 245 height 25
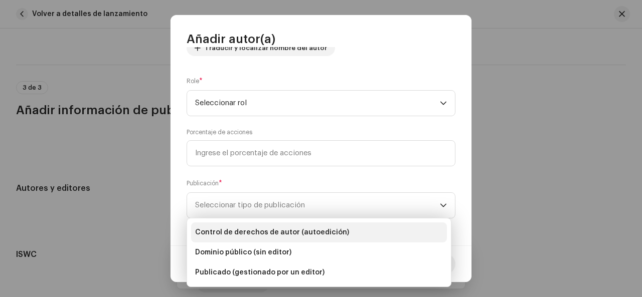
click at [307, 234] on font "Control de derechos de autor (autoedición)" at bounding box center [272, 232] width 154 height 7
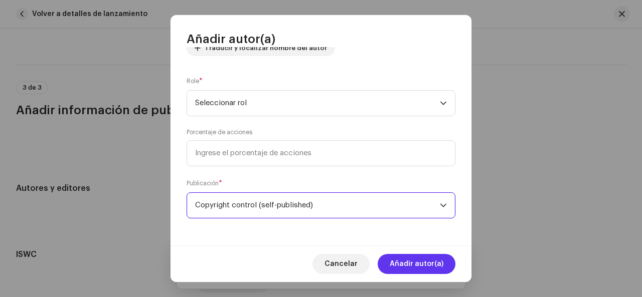
click at [413, 268] on span "Añadir autor(a)" at bounding box center [416, 264] width 54 height 20
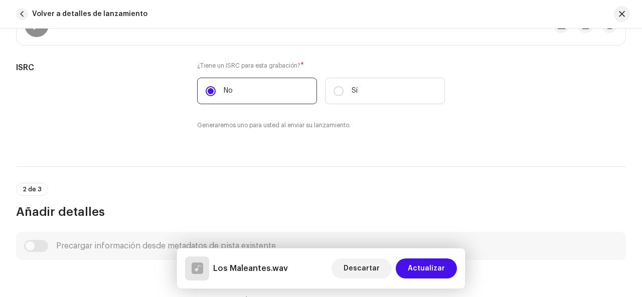
scroll to position [200, 0]
click at [40, 242] on div "Precargar información desde metadatos de pista existente" at bounding box center [320, 246] width 593 height 12
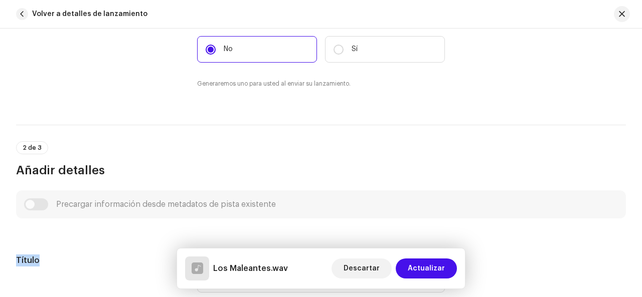
scroll to position [301, 0]
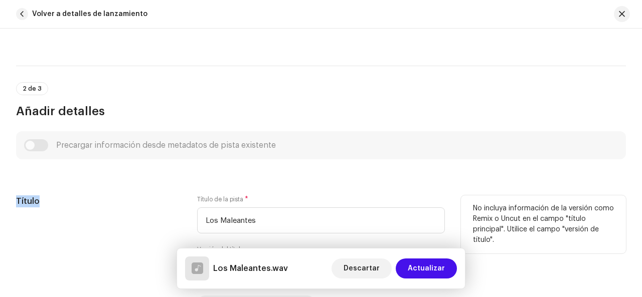
click at [49, 203] on h5 "Título" at bounding box center [98, 201] width 165 height 12
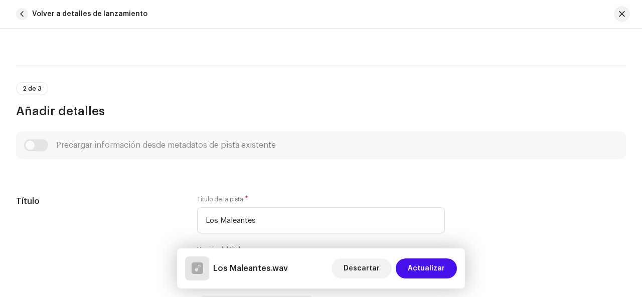
click at [432, 264] on span "Actualizar" at bounding box center [425, 269] width 37 height 20
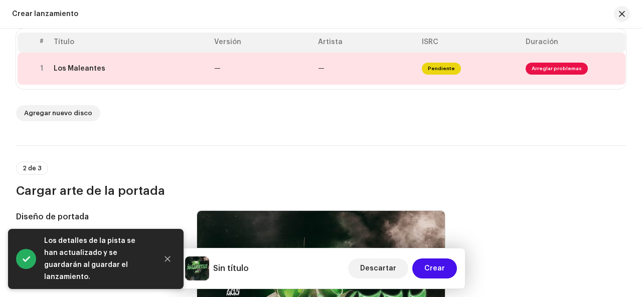
scroll to position [251, 0]
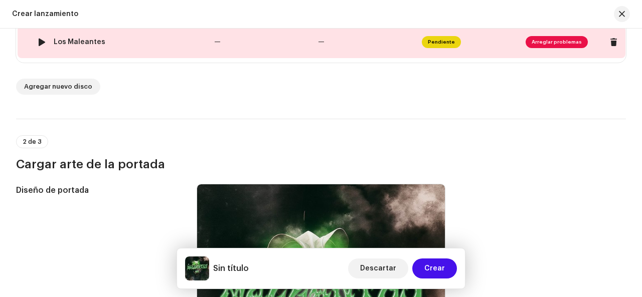
click at [552, 42] on span "Arreglar problemas" at bounding box center [556, 42] width 62 height 12
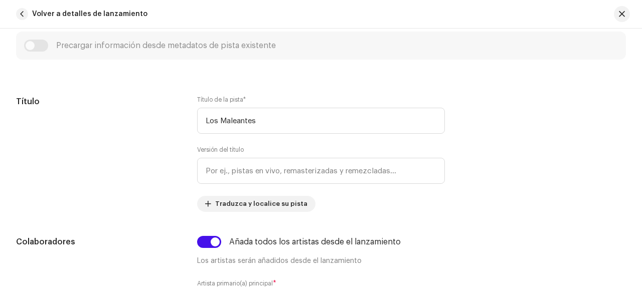
scroll to position [401, 0]
click at [37, 44] on div "Precargar información desde metadatos de pista existente" at bounding box center [320, 45] width 593 height 12
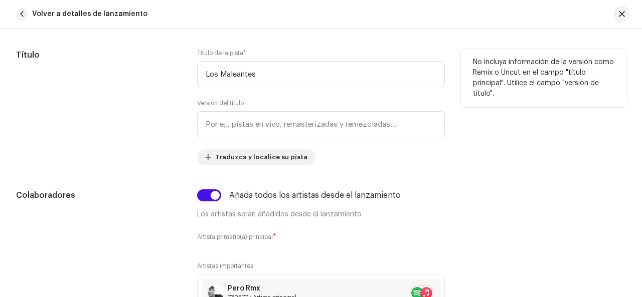
scroll to position [501, 0]
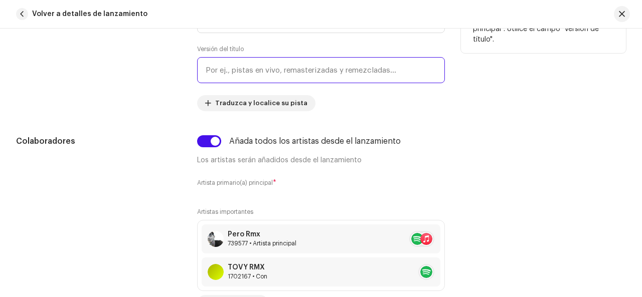
click at [240, 67] on input "text" at bounding box center [321, 70] width 248 height 26
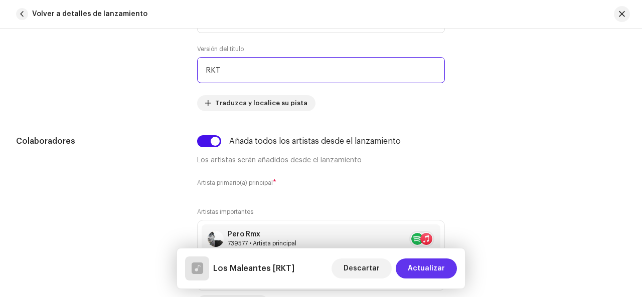
type input "RKT"
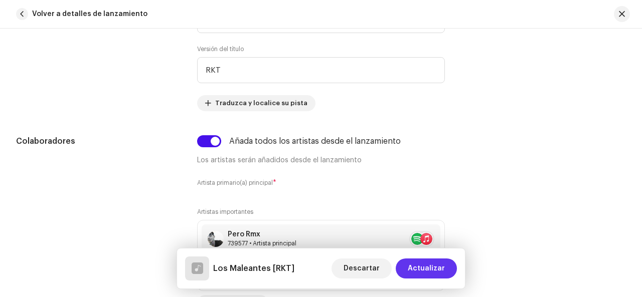
click at [436, 268] on font "Actualizar" at bounding box center [425, 268] width 37 height 7
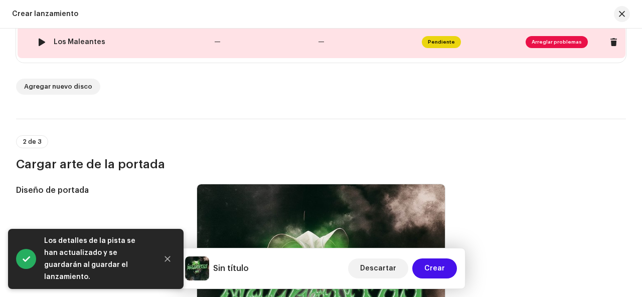
click at [549, 39] on span "Arreglar problemas" at bounding box center [556, 42] width 62 height 12
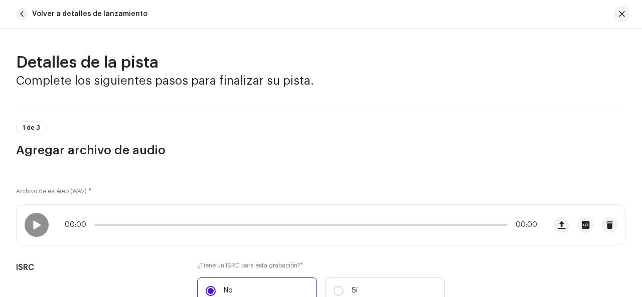
scroll to position [0, 0]
click at [580, 229] on button "button" at bounding box center [585, 225] width 16 height 16
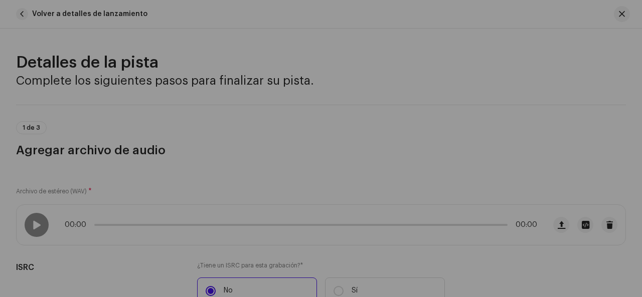
click at [551, 101] on div "Los Maleantes.wav Nombre del archivo Los Maleantes.wav 16,63 MB Duración 01:39 …" at bounding box center [321, 148] width 642 height 297
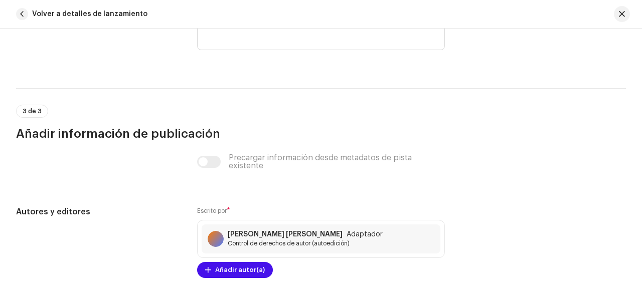
scroll to position [1954, 0]
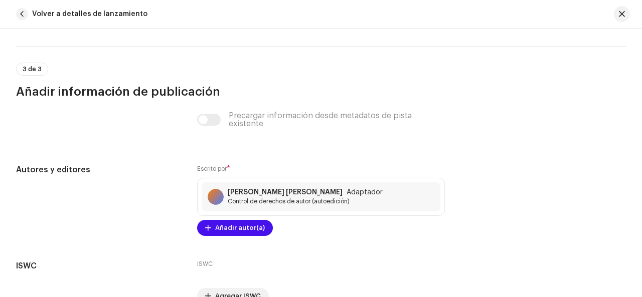
click at [201, 121] on div "Precargar información desde metadatos de pista existente" at bounding box center [321, 120] width 248 height 16
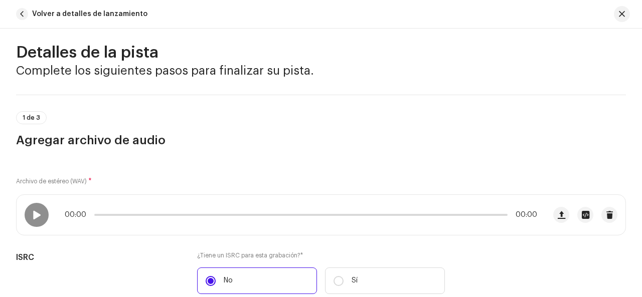
scroll to position [0, 0]
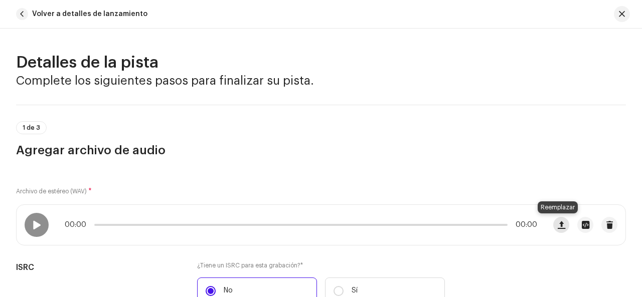
click at [558, 229] on button "button" at bounding box center [561, 225] width 16 height 16
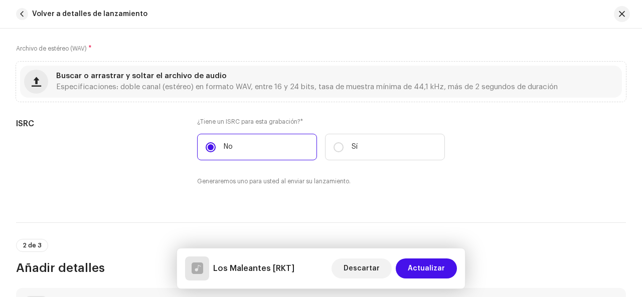
scroll to position [100, 0]
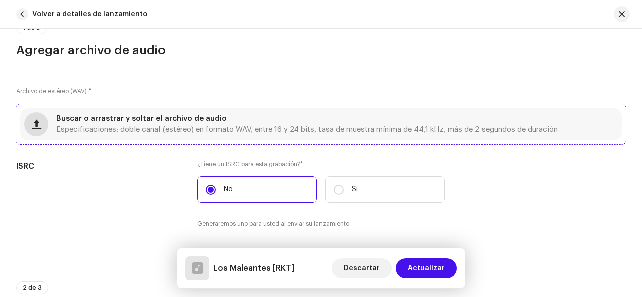
click at [41, 127] on button "button" at bounding box center [36, 124] width 24 height 24
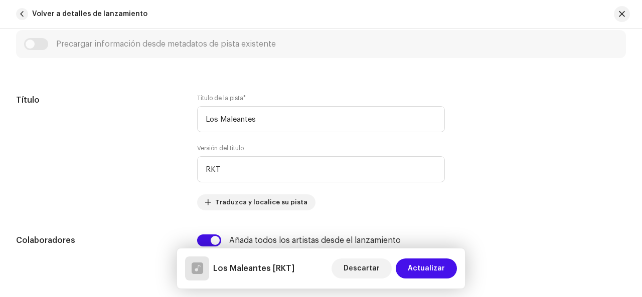
scroll to position [301, 0]
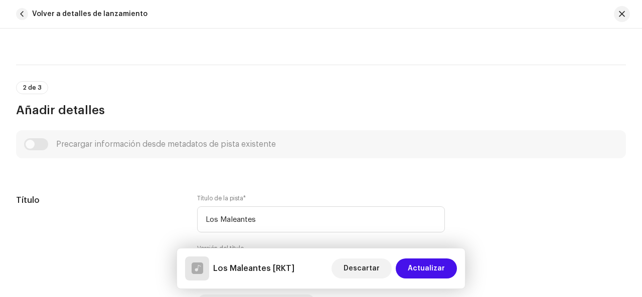
click at [31, 144] on div "Precargar información desde metadatos de pista existente" at bounding box center [320, 144] width 593 height 12
click at [31, 143] on div "Precargar información desde metadatos de pista existente" at bounding box center [320, 144] width 593 height 12
click at [31, 142] on div "Precargar información desde metadatos de pista existente" at bounding box center [320, 144] width 593 height 12
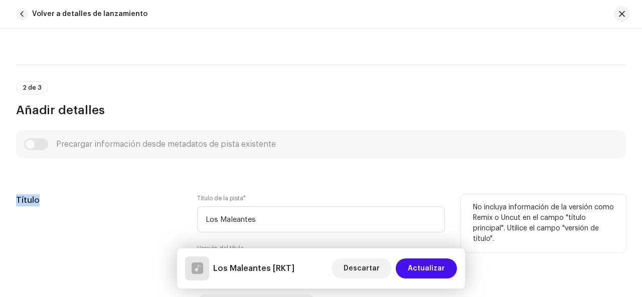
click at [41, 203] on h5 "Título" at bounding box center [98, 200] width 165 height 12
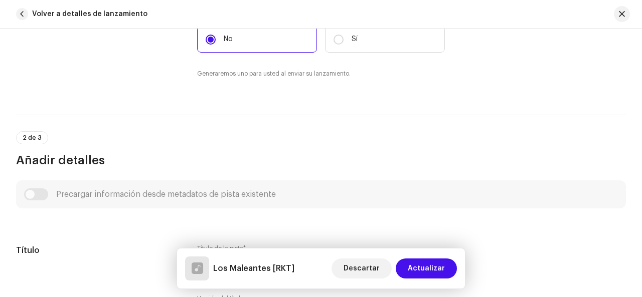
scroll to position [0, 0]
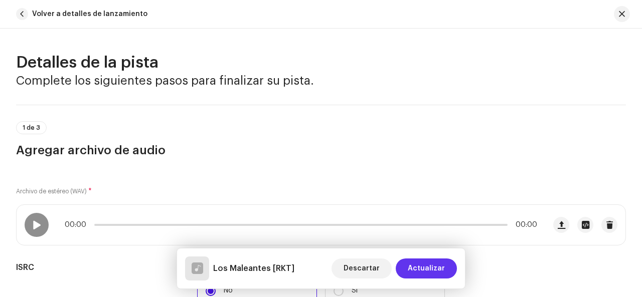
click at [440, 270] on font "Actualizar" at bounding box center [425, 268] width 37 height 7
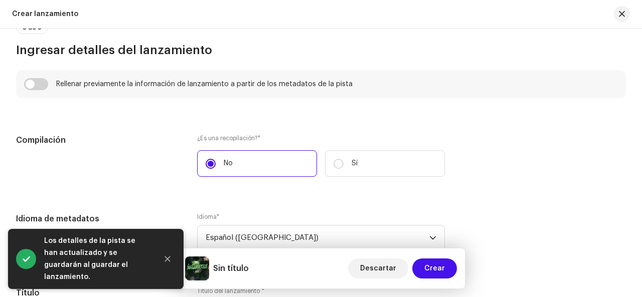
scroll to position [802, 0]
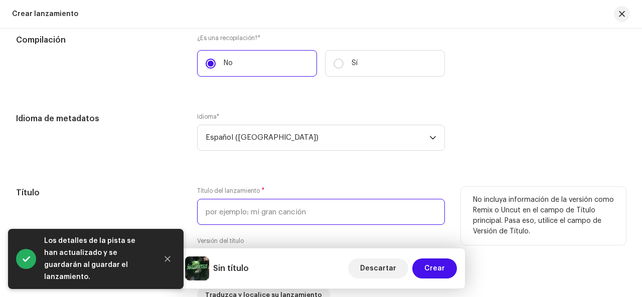
click at [258, 216] on input "text" at bounding box center [321, 212] width 248 height 26
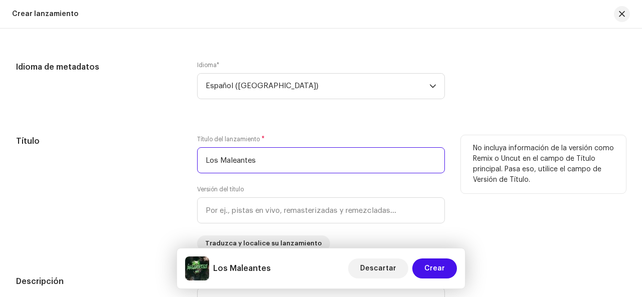
scroll to position [902, 0]
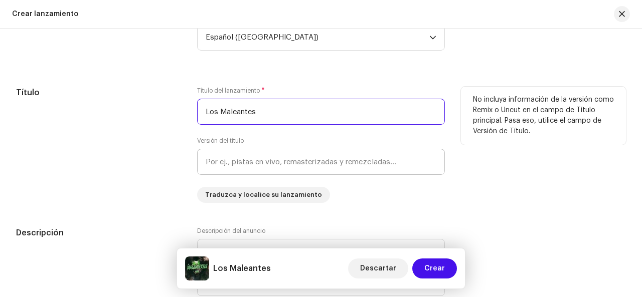
type input "Los Maleantes"
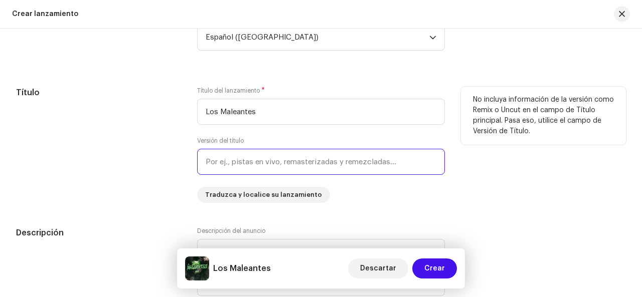
click at [230, 161] on input "text" at bounding box center [321, 162] width 248 height 26
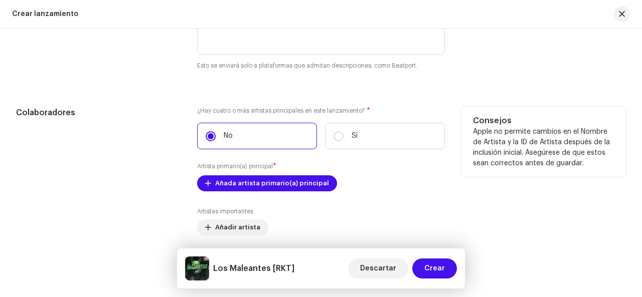
scroll to position [1203, 0]
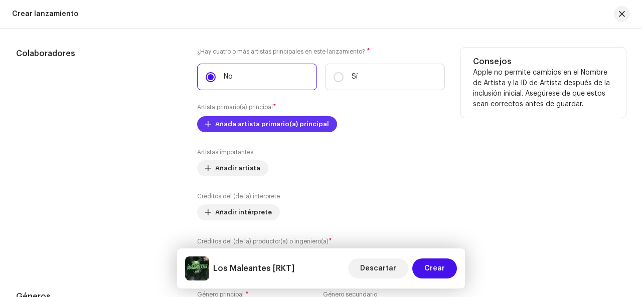
type input "RKT"
click at [265, 123] on span "Añada artista primario(a) principal" at bounding box center [272, 124] width 114 height 20
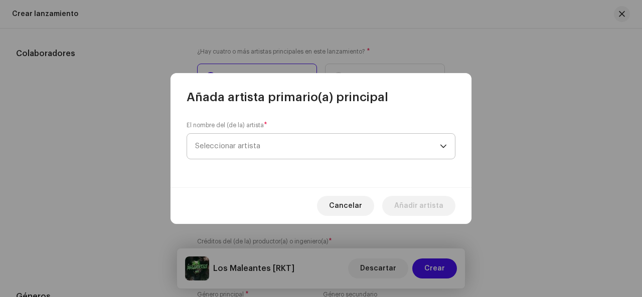
click at [257, 148] on font "Seleccionar artista" at bounding box center [227, 146] width 65 height 8
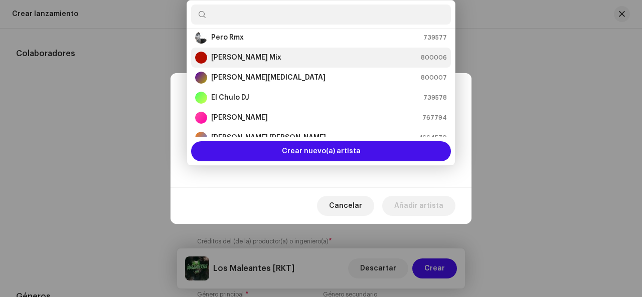
scroll to position [0, 0]
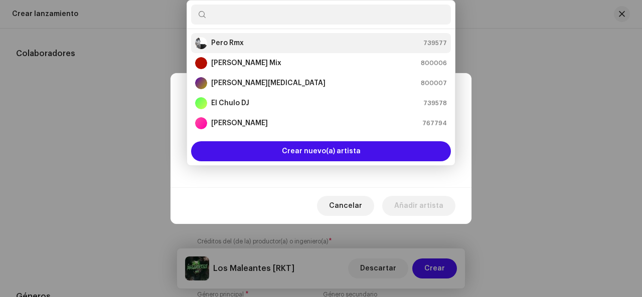
click at [236, 41] on font "Pero Rmx" at bounding box center [227, 43] width 33 height 7
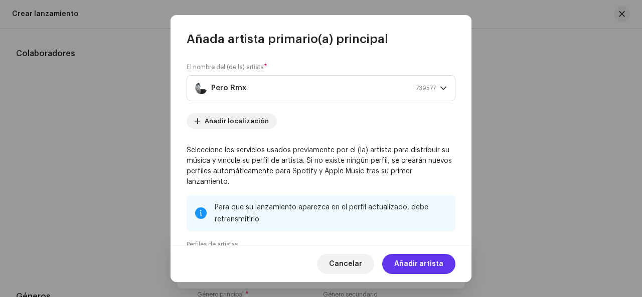
click at [417, 266] on font "Añadir artista" at bounding box center [418, 264] width 49 height 7
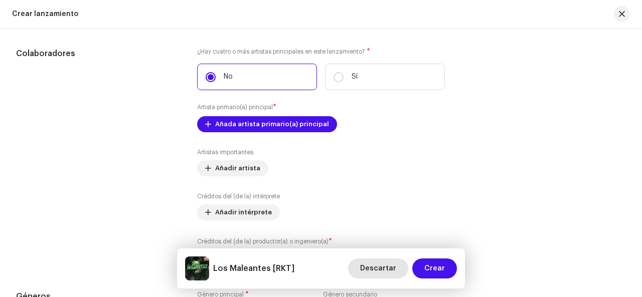
scroll to position [1202, 0]
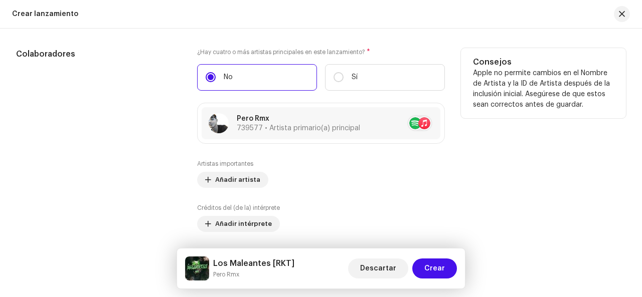
click at [527, 159] on div "Consejos Apple no permite cambios en el Nombre de Artista y la ID de Artista de…" at bounding box center [543, 163] width 165 height 230
click at [43, 204] on div "Colaboradores" at bounding box center [98, 163] width 165 height 230
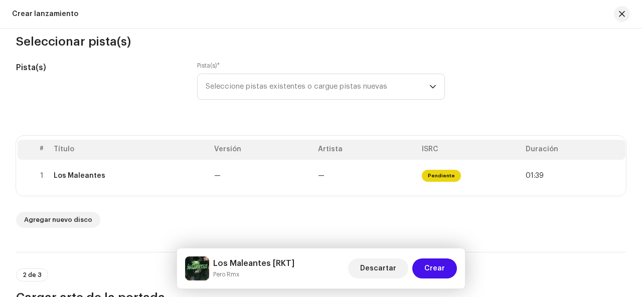
scroll to position [0, 0]
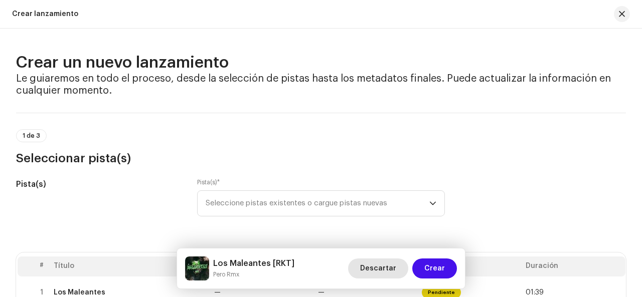
click at [371, 272] on span "Descartar" at bounding box center [378, 269] width 36 height 20
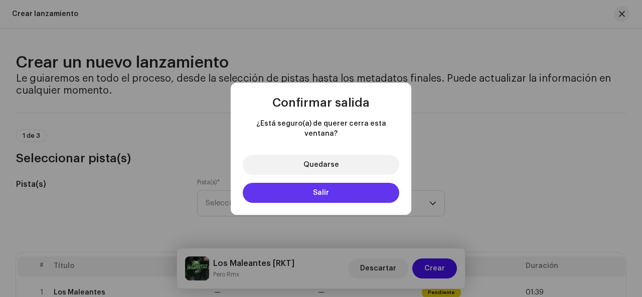
click at [330, 187] on button "Salir" at bounding box center [321, 193] width 156 height 20
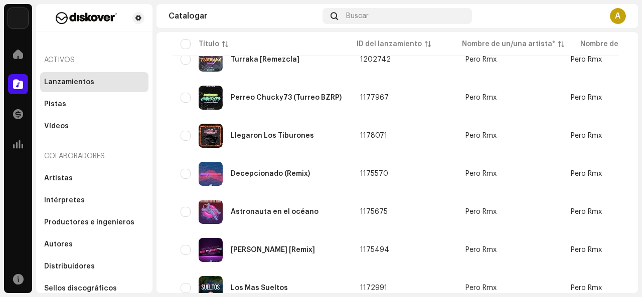
scroll to position [551, 0]
